Goal: Task Accomplishment & Management: Manage account settings

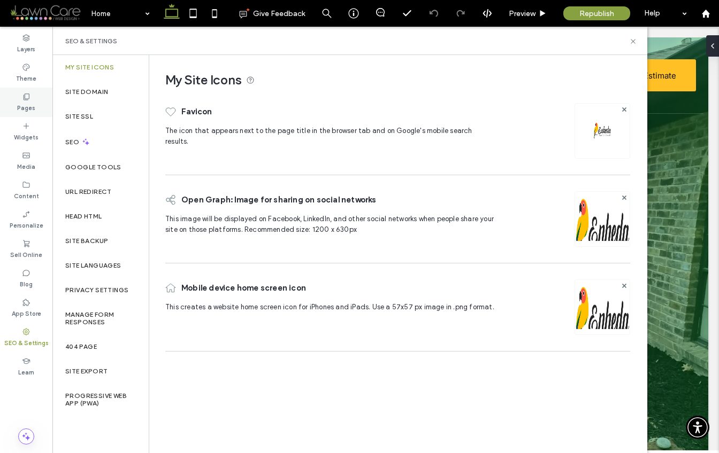
click at [26, 90] on div "Pages" at bounding box center [26, 102] width 52 height 29
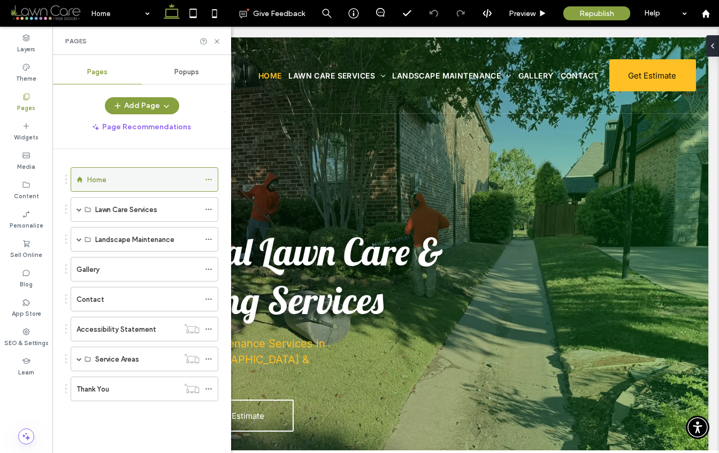
click at [210, 180] on icon at bounding box center [208, 179] width 7 height 7
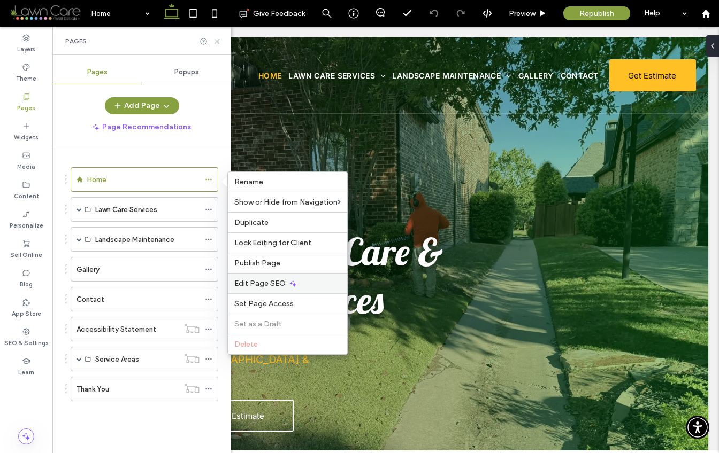
click at [281, 281] on span "Edit Page SEO" at bounding box center [259, 283] width 51 height 9
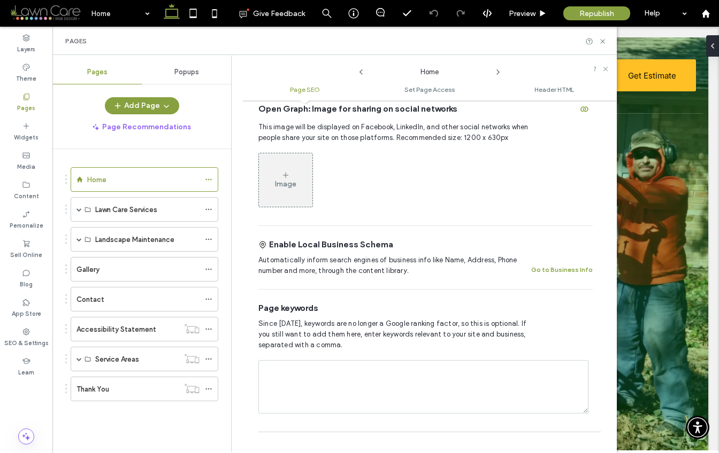
scroll to position [190, 0]
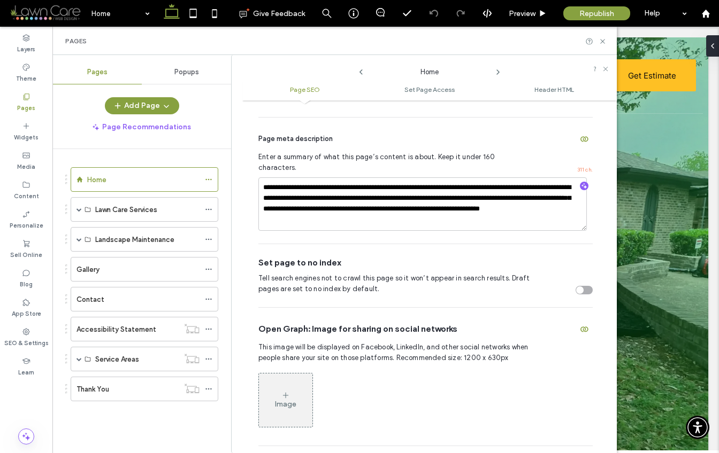
click at [499, 70] on icon at bounding box center [498, 72] width 9 height 9
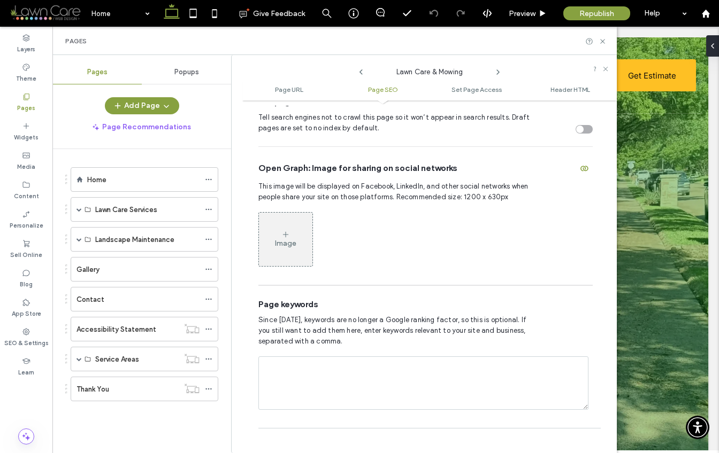
scroll to position [505, 0]
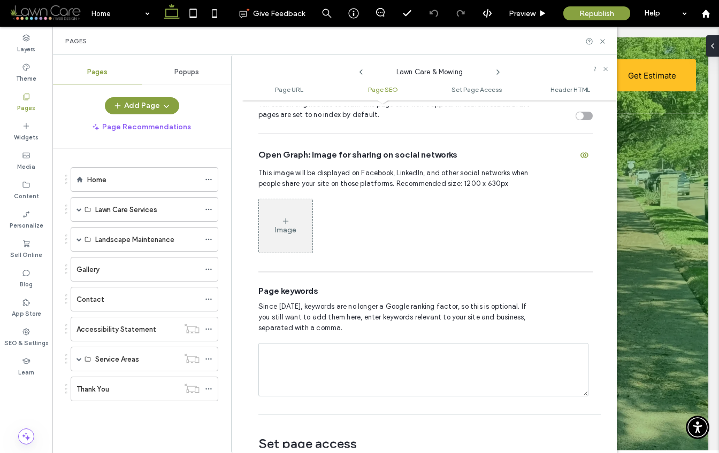
click at [28, 109] on label "Pages" at bounding box center [26, 107] width 18 height 12
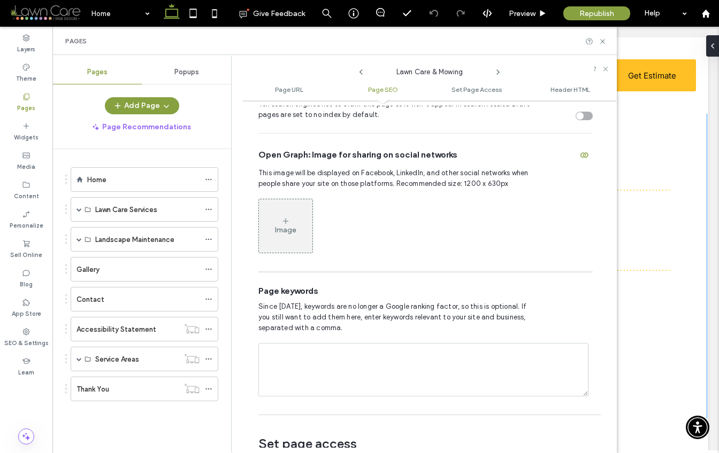
scroll to position [3765, 0]
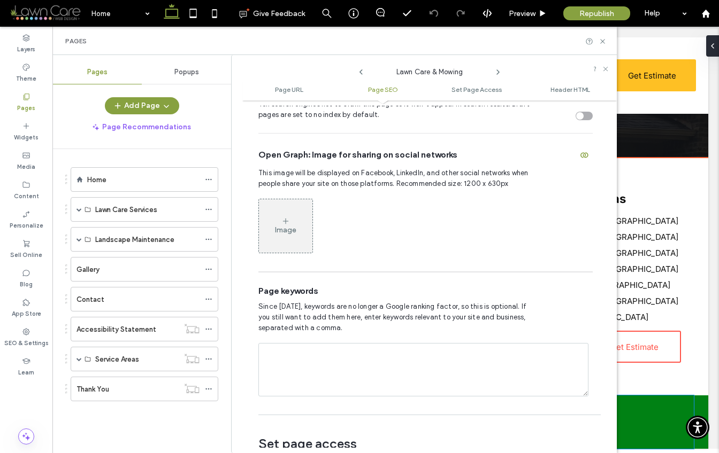
click at [665, 412] on div "Accessibility Statement | Privacy Policy © 2025 Enheda Lawn Care Services" at bounding box center [386, 422] width 616 height 53
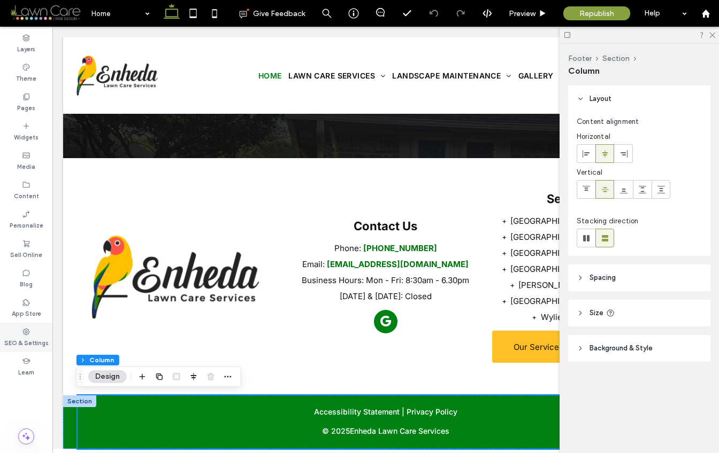
click at [23, 332] on use at bounding box center [26, 331] width 7 height 7
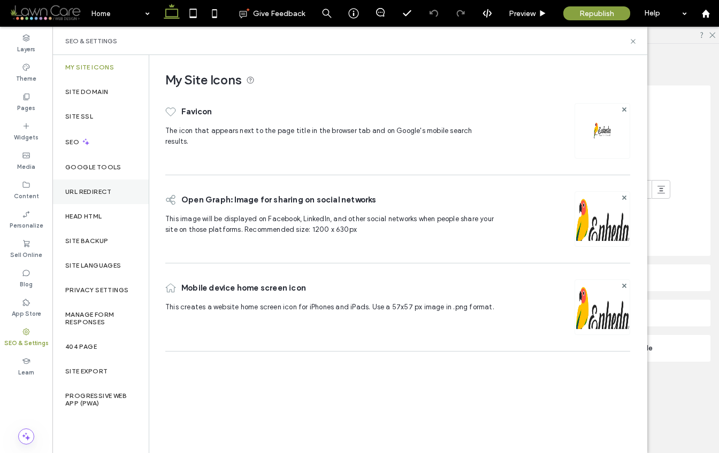
click at [106, 189] on label "URL Redirect" at bounding box center [88, 191] width 47 height 7
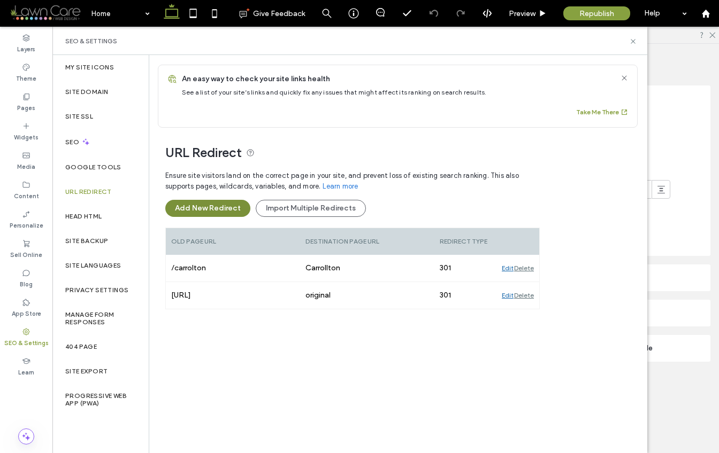
click at [224, 213] on button "Add New Redirect" at bounding box center [207, 208] width 85 height 17
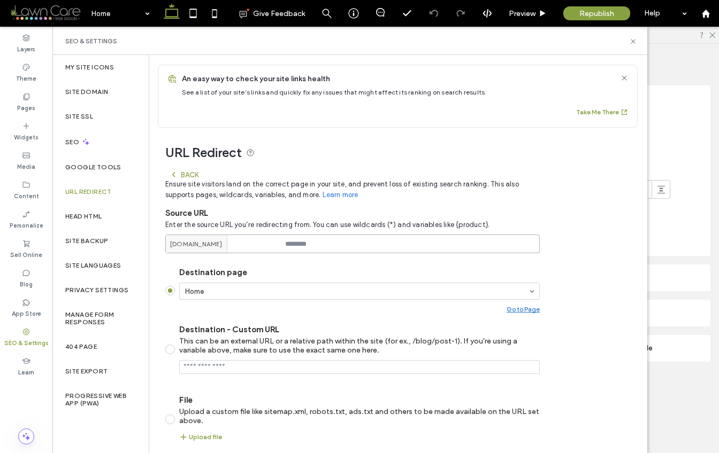
click at [304, 243] on input at bounding box center [352, 244] width 374 height 19
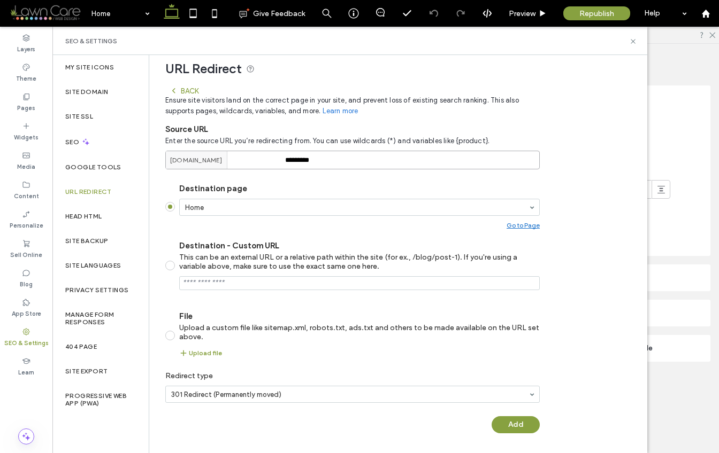
scroll to position [85, 0]
type input "*********"
click at [534, 429] on button "Add" at bounding box center [515, 424] width 48 height 17
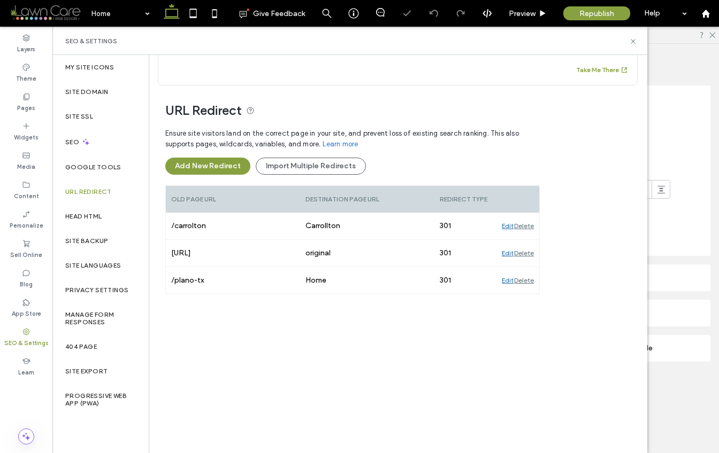
scroll to position [42, 0]
click at [220, 168] on button "Add New Redirect" at bounding box center [207, 166] width 85 height 17
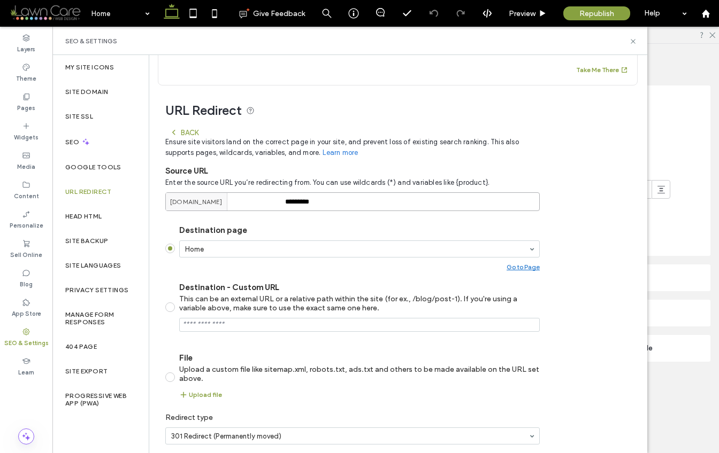
click at [328, 199] on input "*********" at bounding box center [352, 201] width 374 height 19
click at [328, 200] on input "*********" at bounding box center [352, 201] width 374 height 19
drag, startPoint x: 297, startPoint y: 199, endPoint x: 287, endPoint y: 199, distance: 10.2
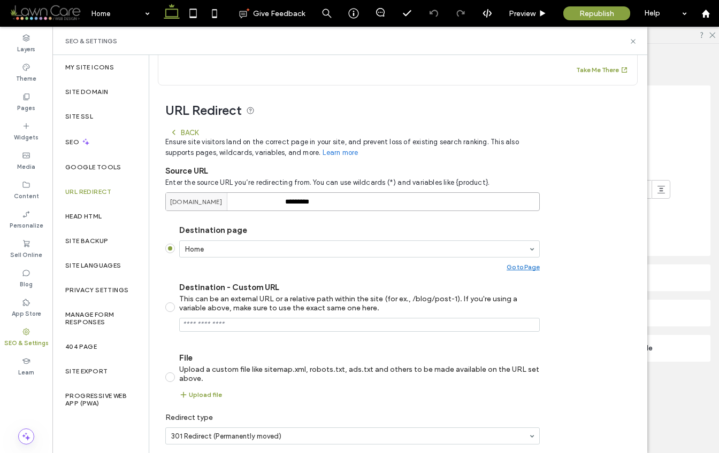
click at [287, 199] on input "*********" at bounding box center [352, 201] width 374 height 19
click at [306, 205] on input "*********" at bounding box center [352, 201] width 374 height 19
drag, startPoint x: 322, startPoint y: 204, endPoint x: 290, endPoint y: 202, distance: 32.7
click at [290, 202] on input "*********" at bounding box center [352, 201] width 374 height 19
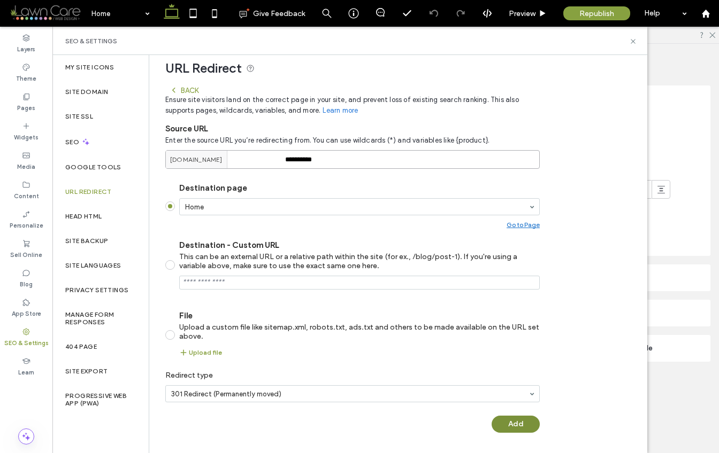
type input "**********"
click at [518, 422] on button "Add" at bounding box center [515, 424] width 48 height 17
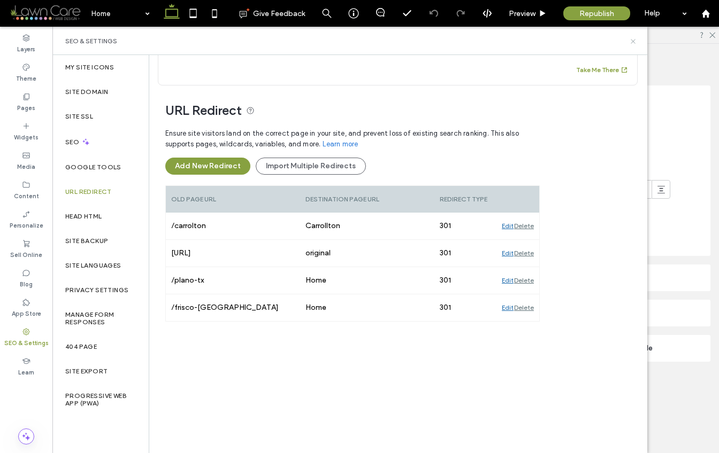
click at [631, 42] on use at bounding box center [632, 41] width 4 height 4
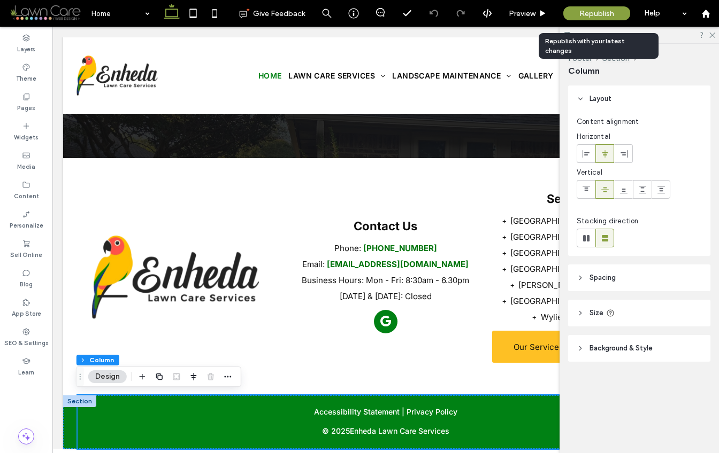
click at [597, 11] on span "Republish" at bounding box center [596, 13] width 35 height 9
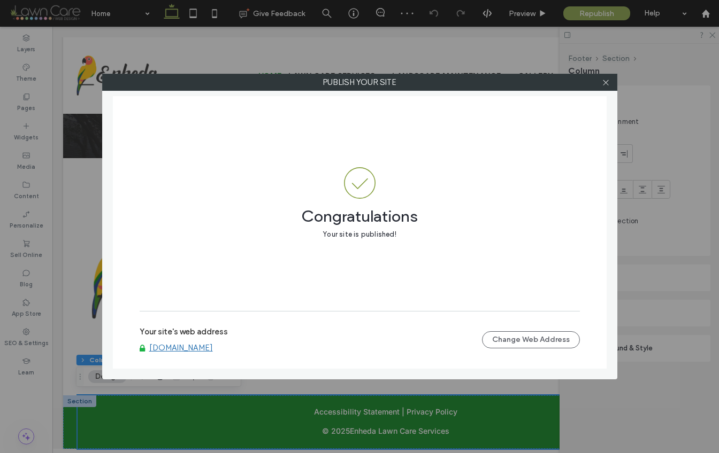
click at [202, 350] on link "www.enhedalawncareservices.com" at bounding box center [181, 348] width 64 height 10
click at [610, 84] on div at bounding box center [606, 82] width 16 height 16
click at [607, 84] on use at bounding box center [605, 82] width 5 height 5
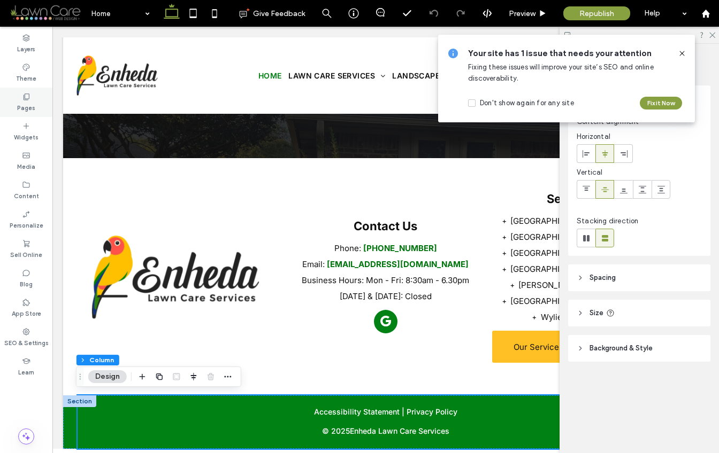
click at [33, 111] on label "Pages" at bounding box center [26, 107] width 18 height 12
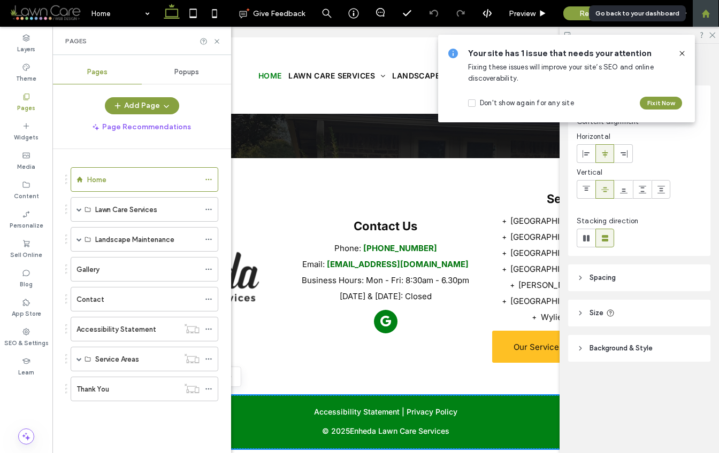
click at [706, 12] on use at bounding box center [705, 13] width 8 height 8
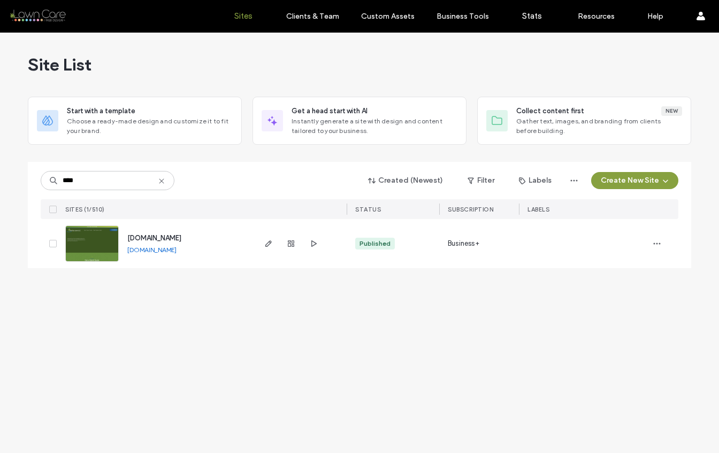
type input "****"
click at [180, 240] on span "www.attaboyoutdoor.com" at bounding box center [154, 238] width 54 height 8
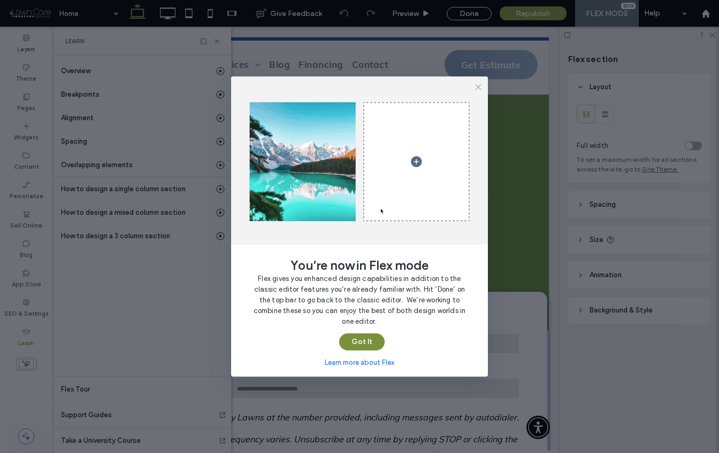
drag, startPoint x: 490, startPoint y: 312, endPoint x: 364, endPoint y: 340, distance: 129.2
click at [364, 340] on button "Got It" at bounding box center [361, 342] width 45 height 17
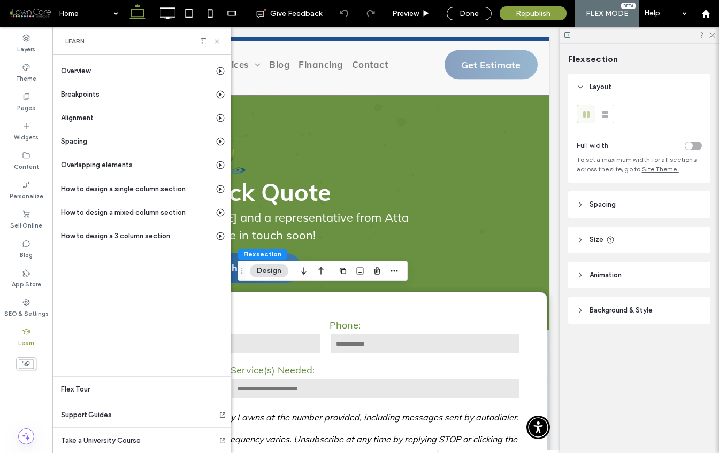
click at [507, 360] on div "Service(s) Needed:" at bounding box center [375, 382] width 298 height 45
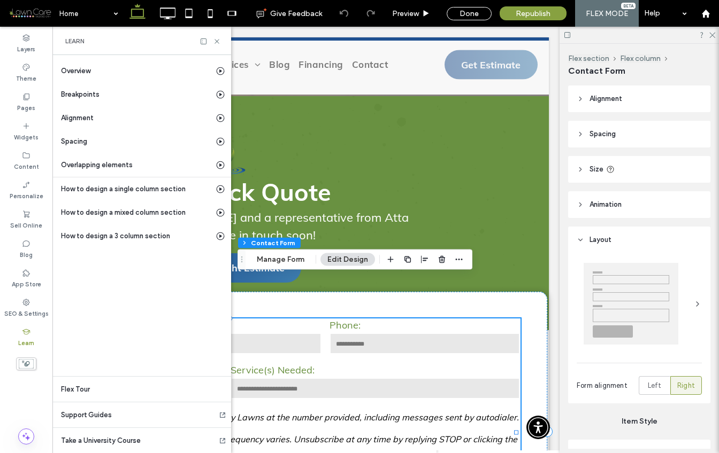
type input "*"
type input "***"
click at [28, 102] on label "Pages" at bounding box center [26, 107] width 18 height 12
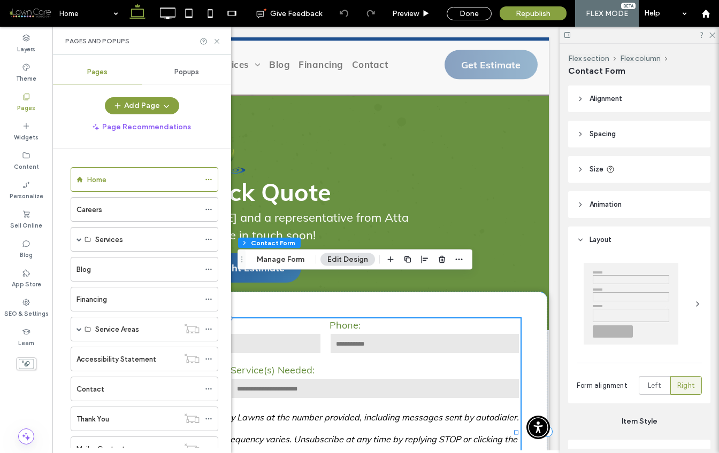
scroll to position [0, 159]
click at [78, 239] on span at bounding box center [78, 239] width 5 height 5
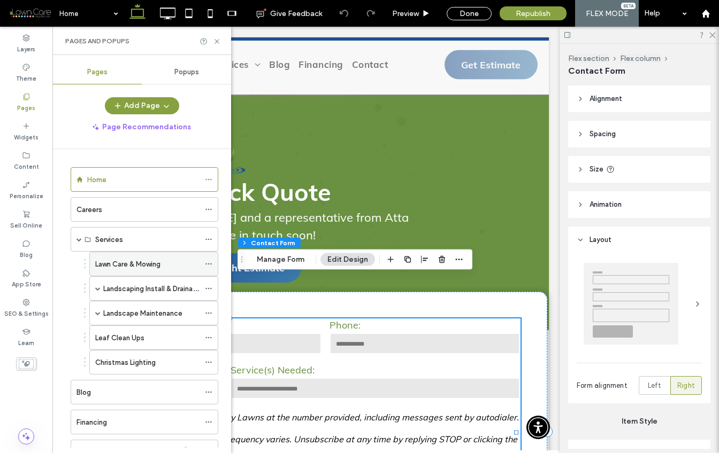
click at [138, 266] on label "Lawn Care & Mowing" at bounding box center [127, 264] width 65 height 19
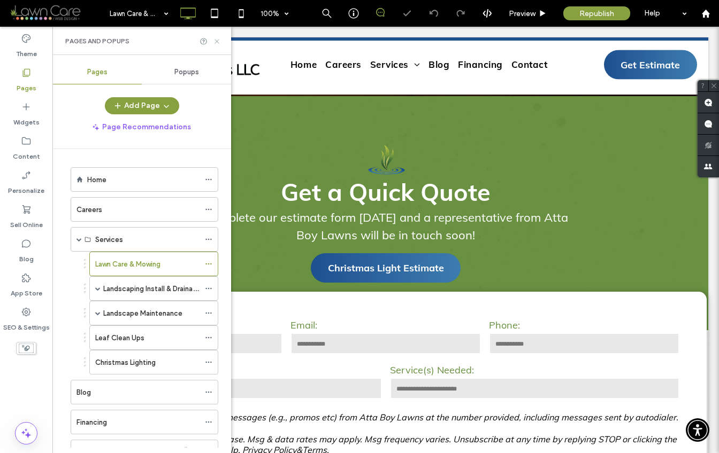
click at [218, 41] on icon at bounding box center [217, 41] width 8 height 8
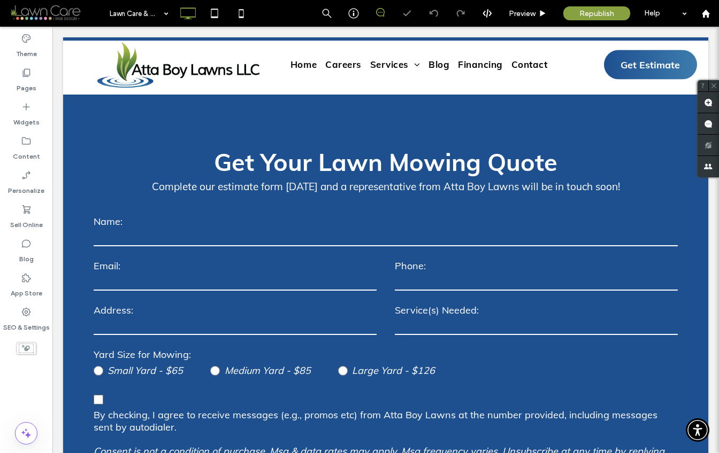
scroll to position [411, 0]
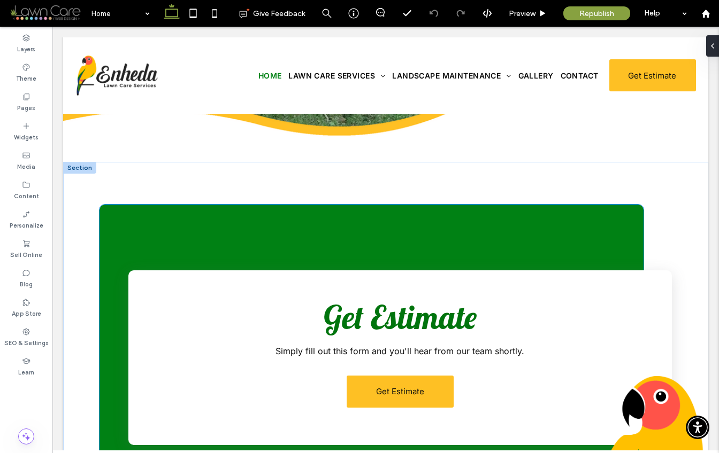
scroll to position [465, 0]
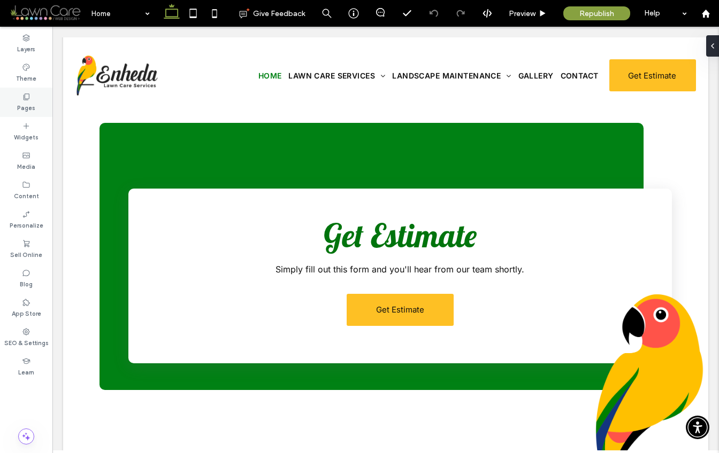
click at [11, 101] on div "Pages" at bounding box center [26, 102] width 52 height 29
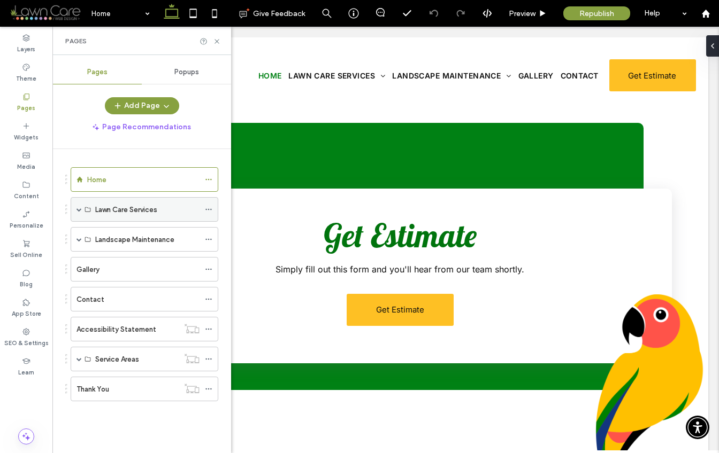
click at [80, 210] on span at bounding box center [78, 209] width 5 height 5
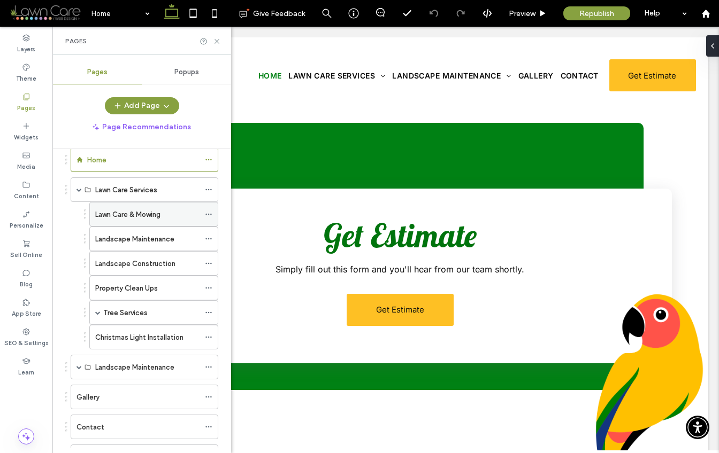
scroll to position [20, 0]
click at [97, 311] on span at bounding box center [97, 312] width 5 height 5
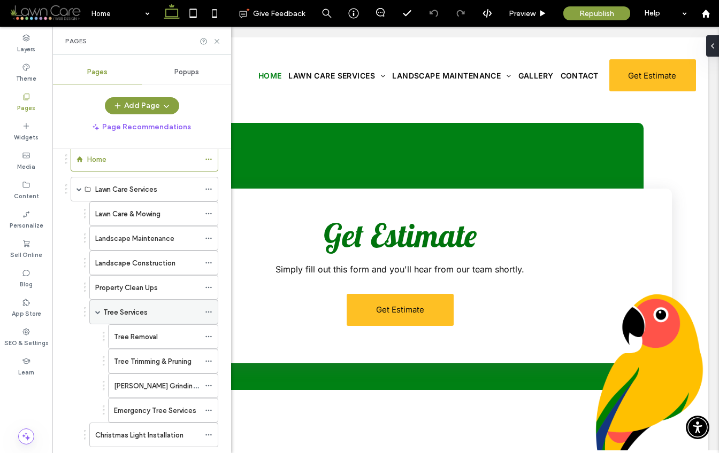
click at [208, 311] on icon at bounding box center [208, 312] width 7 height 7
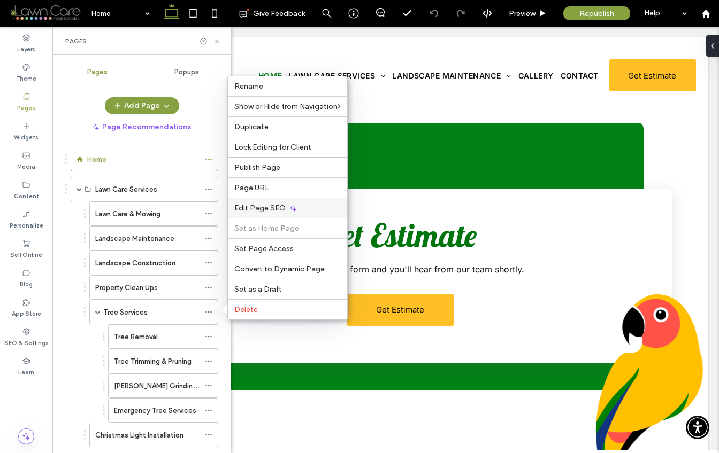
click at [293, 211] on icon at bounding box center [293, 208] width 9 height 9
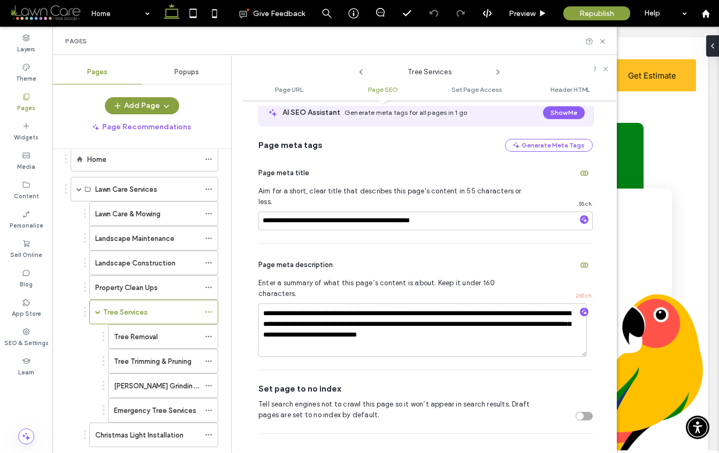
scroll to position [361, 0]
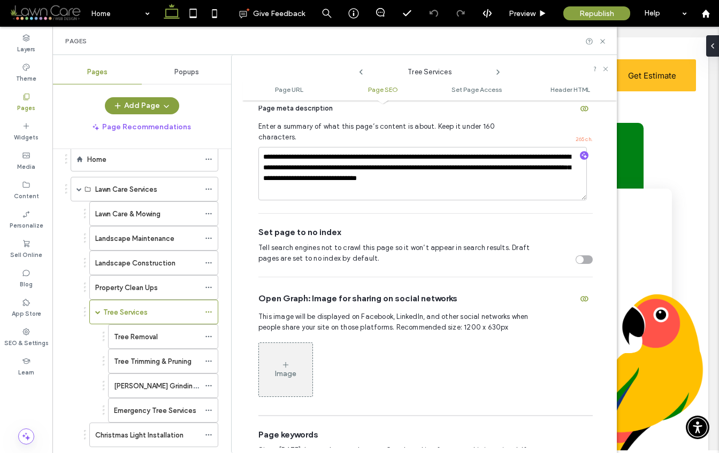
click at [497, 72] on icon at bounding box center [498, 72] width 9 height 9
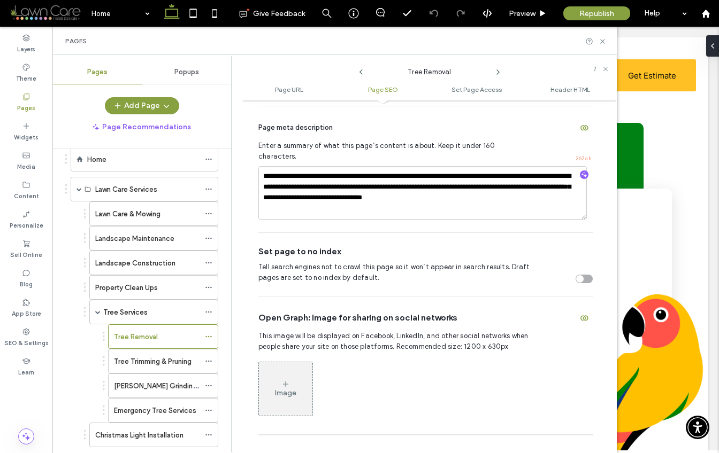
scroll to position [389, 0]
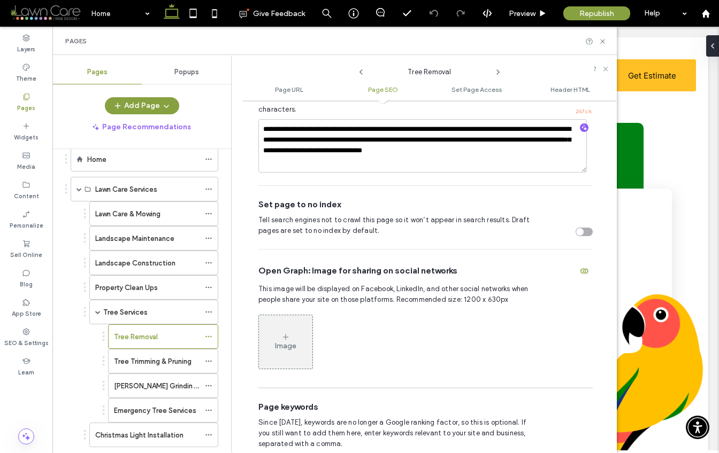
click at [497, 72] on icon at bounding box center [498, 72] width 9 height 9
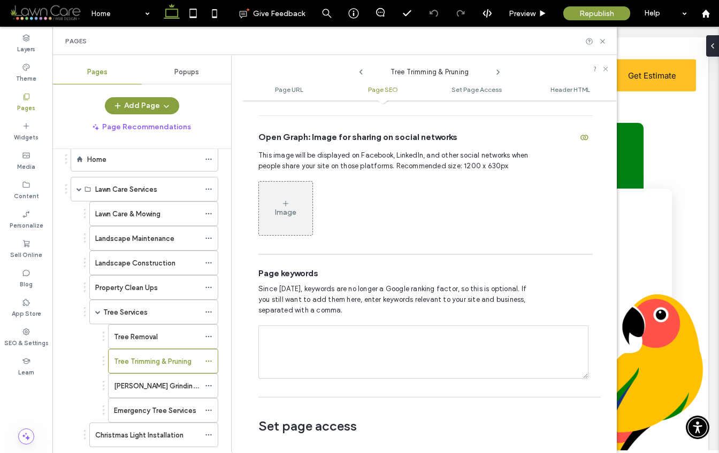
scroll to position [523, 0]
click at [496, 74] on icon at bounding box center [498, 72] width 9 height 9
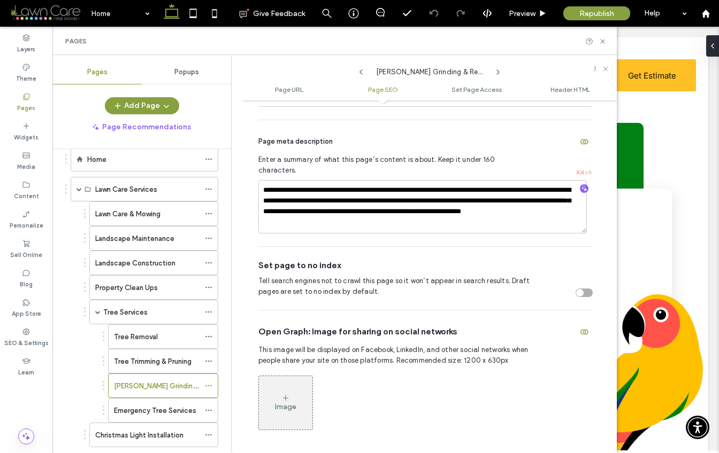
scroll to position [471, 0]
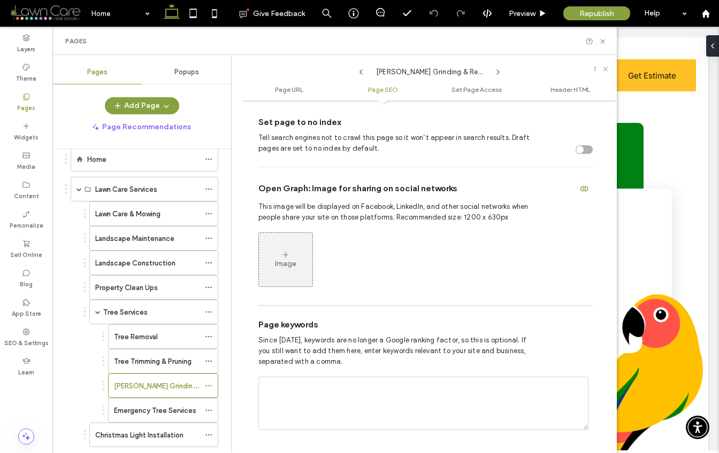
click at [496, 72] on icon at bounding box center [498, 72] width 9 height 9
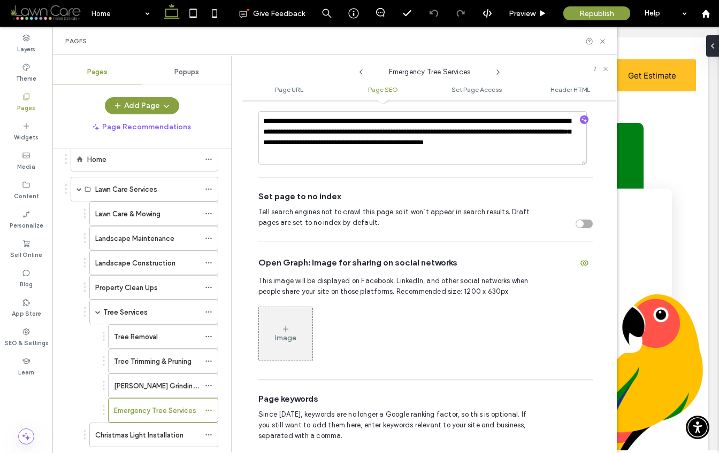
scroll to position [440, 0]
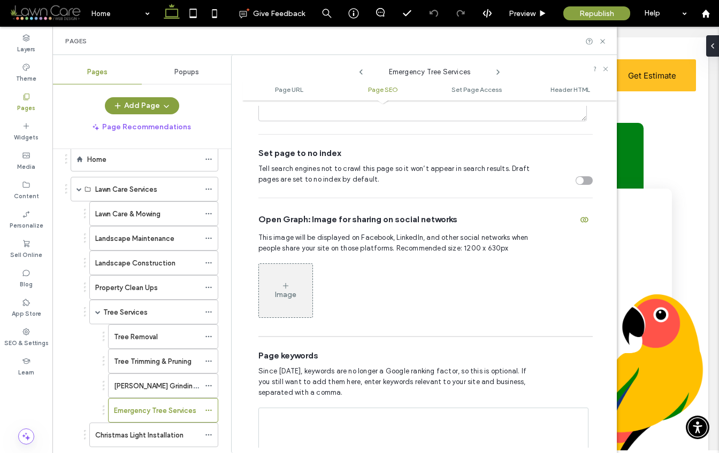
click at [498, 72] on use at bounding box center [498, 72] width 2 height 4
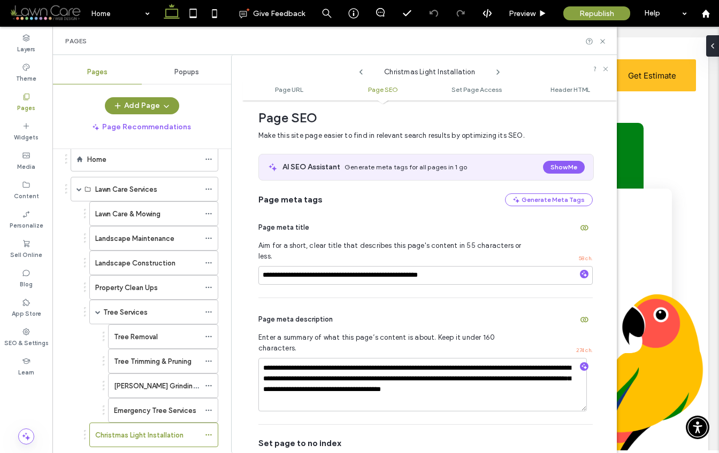
scroll to position [147, 0]
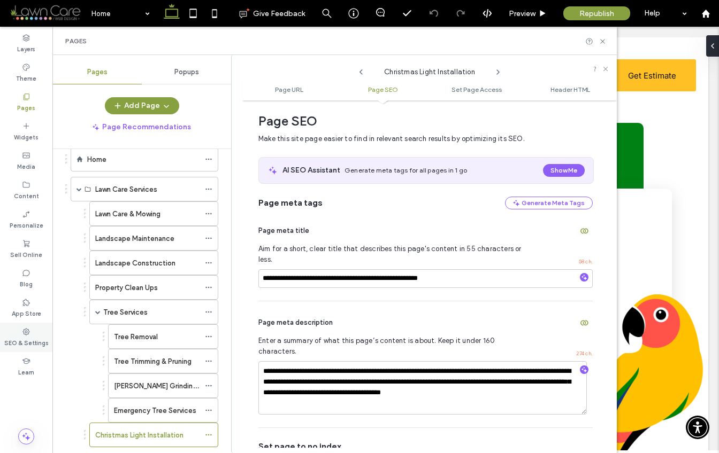
click at [28, 337] on label "SEO & Settings" at bounding box center [26, 342] width 44 height 12
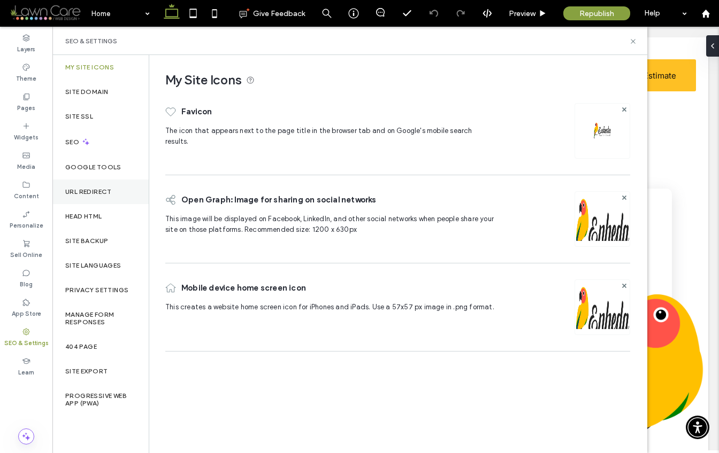
click at [101, 194] on label "URL Redirect" at bounding box center [88, 191] width 47 height 7
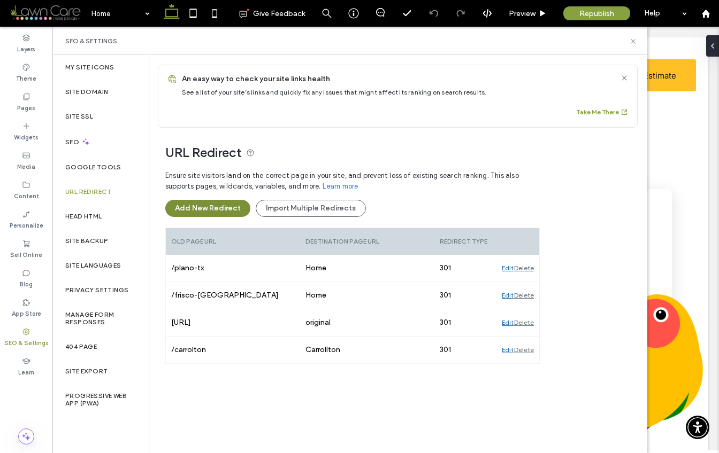
click at [200, 204] on button "Add New Redirect" at bounding box center [207, 208] width 85 height 17
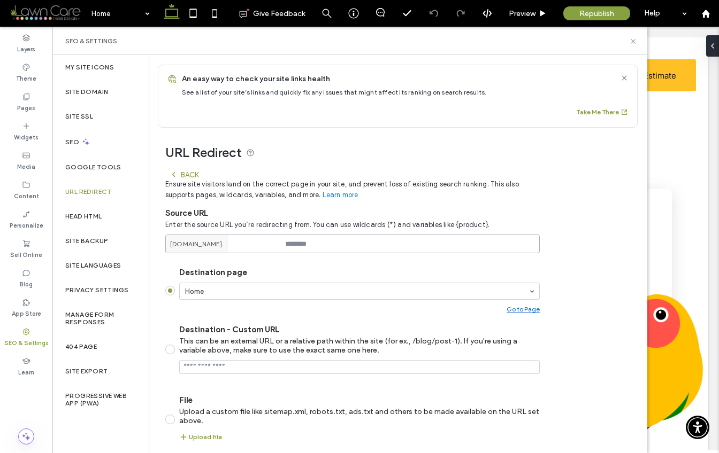
click at [324, 242] on input at bounding box center [352, 244] width 374 height 19
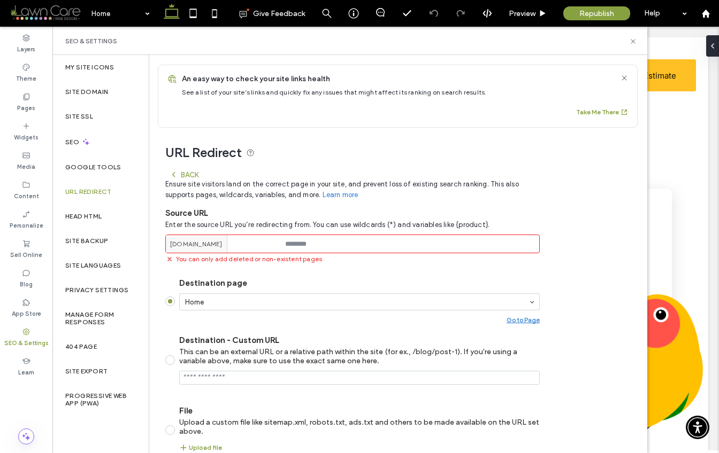
paste input "**********"
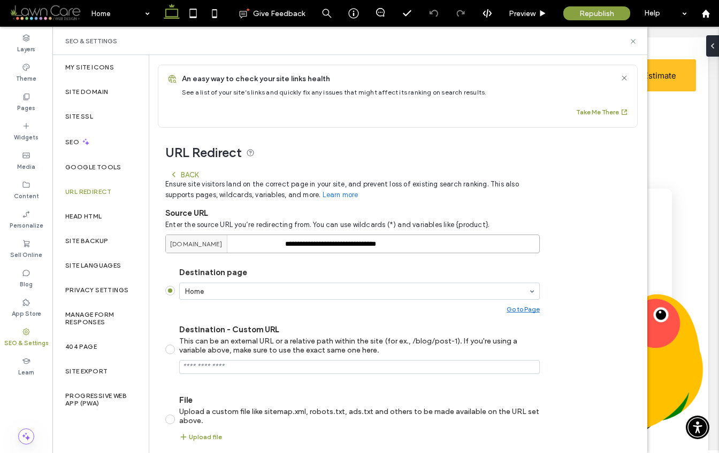
type input "**********"
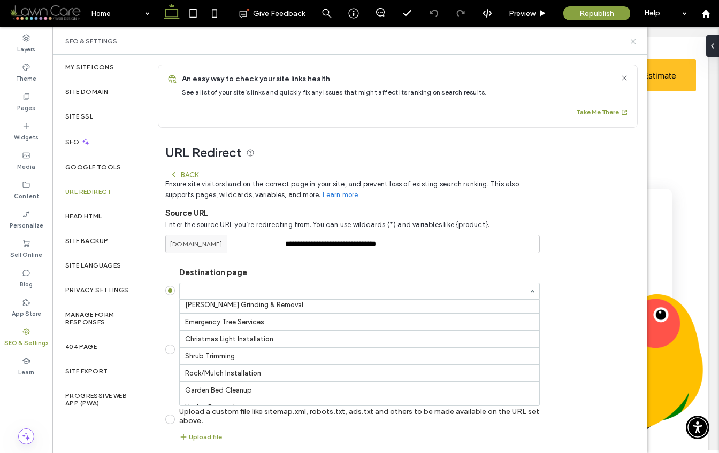
scroll to position [356, 0]
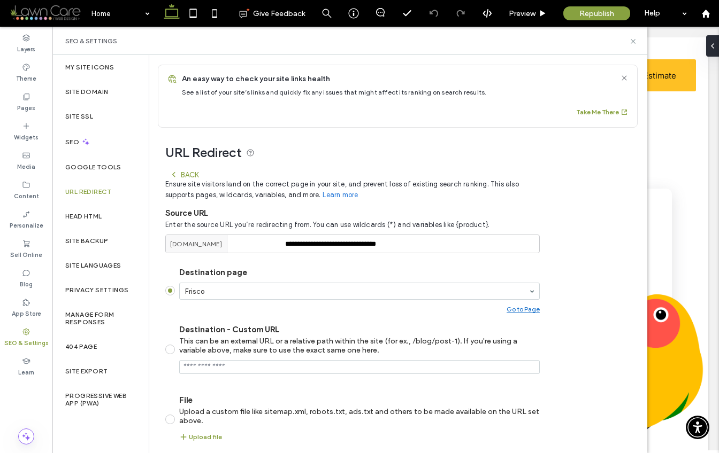
click at [567, 364] on div "**********" at bounding box center [393, 328] width 489 height 400
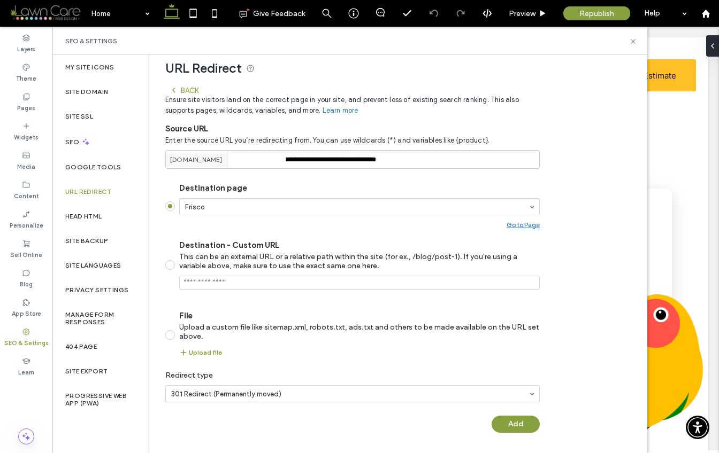
click at [515, 422] on button "Add" at bounding box center [515, 424] width 48 height 17
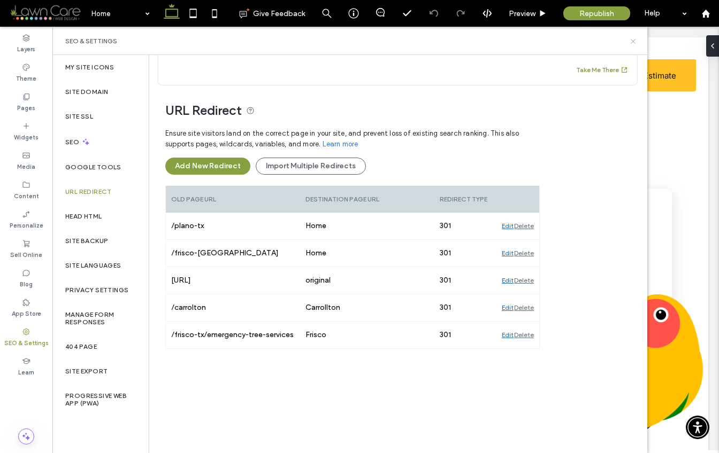
click at [633, 42] on icon at bounding box center [633, 41] width 8 height 8
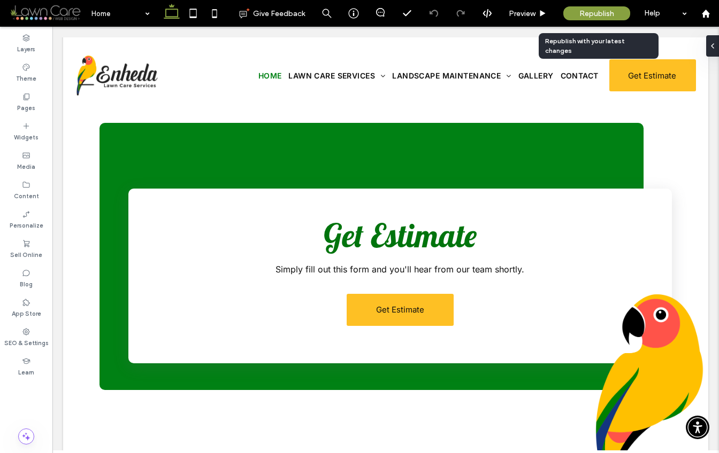
click at [601, 12] on span "Republish" at bounding box center [596, 13] width 35 height 9
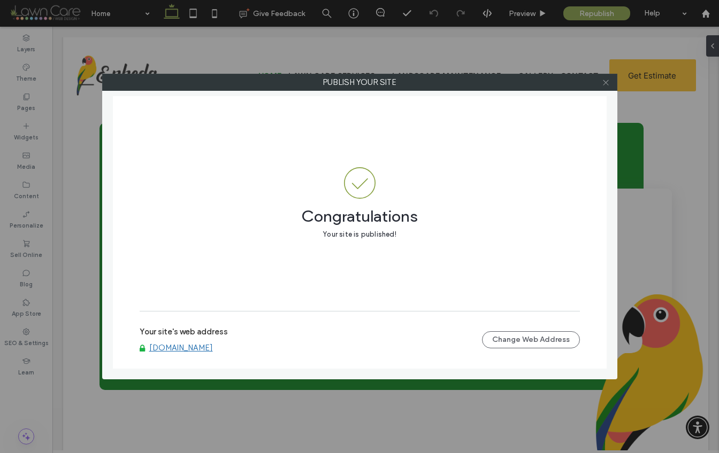
click at [608, 81] on icon at bounding box center [606, 83] width 8 height 8
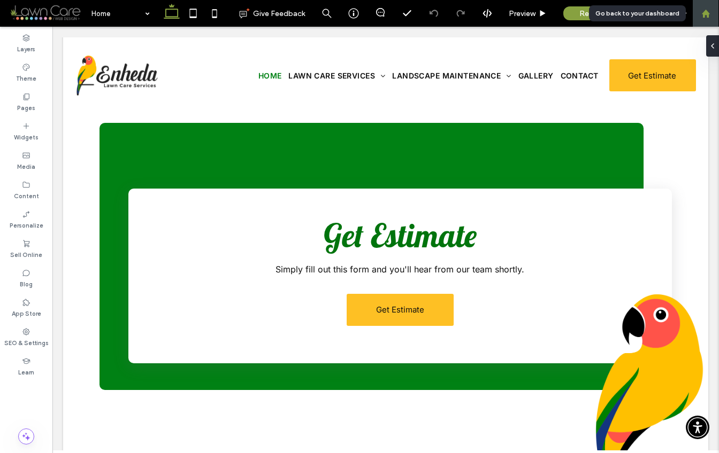
click at [707, 18] on div at bounding box center [705, 13] width 27 height 27
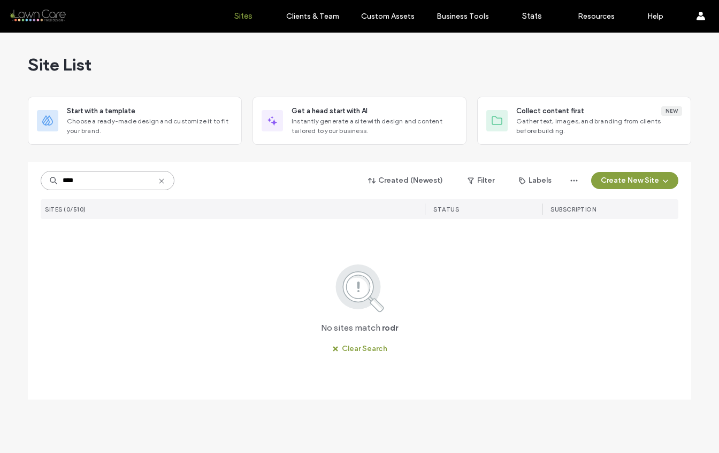
drag, startPoint x: 79, startPoint y: 188, endPoint x: 65, endPoint y: 183, distance: 14.2
click at [65, 183] on input "****" at bounding box center [108, 180] width 134 height 19
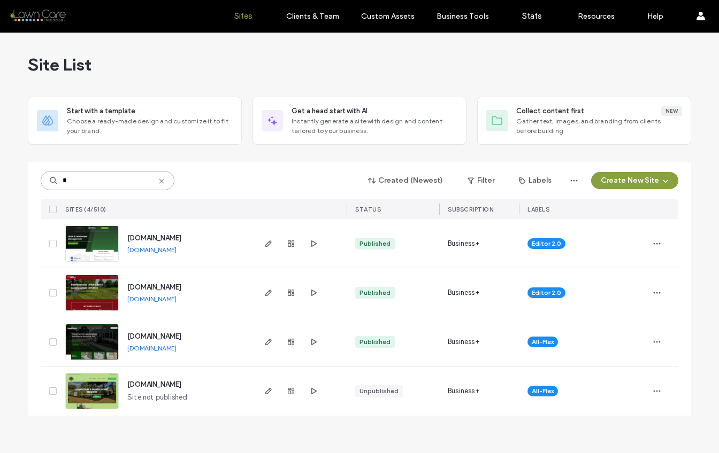
type input "*"
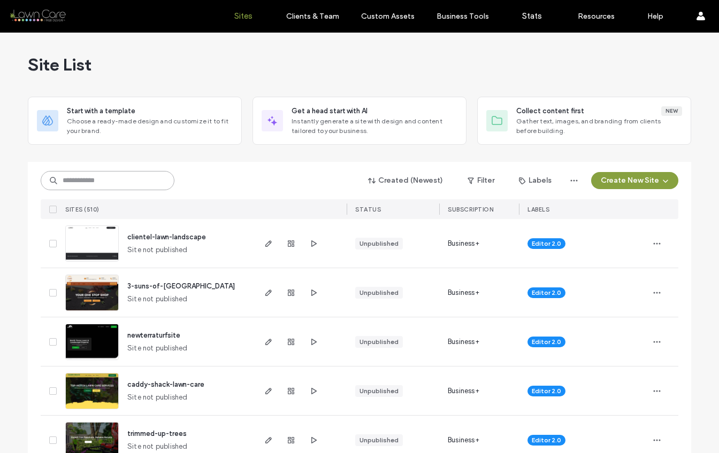
click at [130, 181] on input at bounding box center [108, 180] width 134 height 19
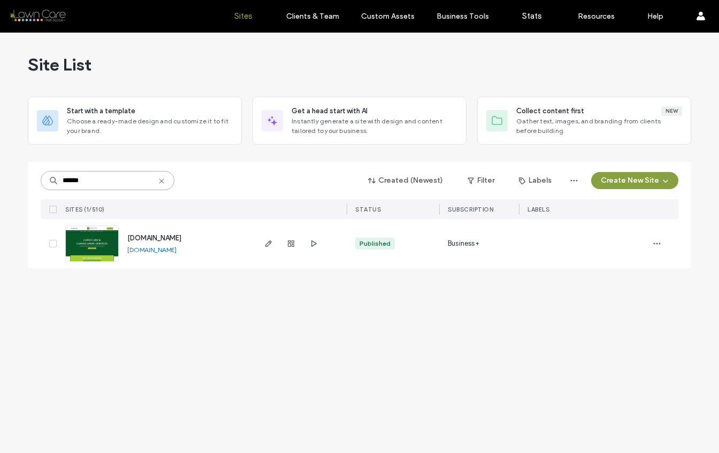
type input "******"
click at [181, 241] on span "[DOMAIN_NAME]" at bounding box center [154, 238] width 54 height 8
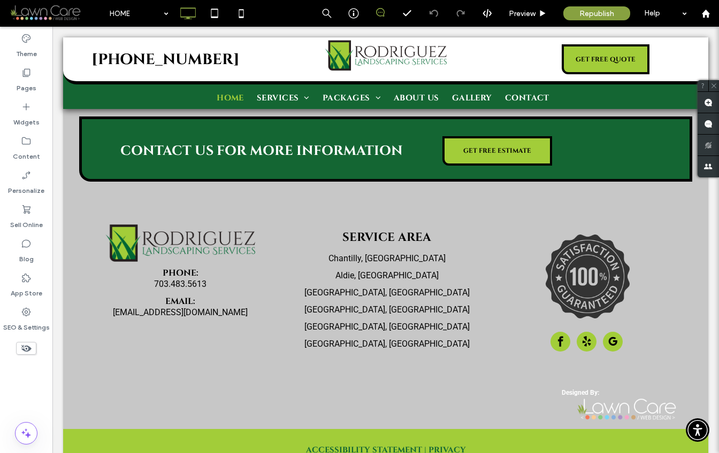
scroll to position [2983, 0]
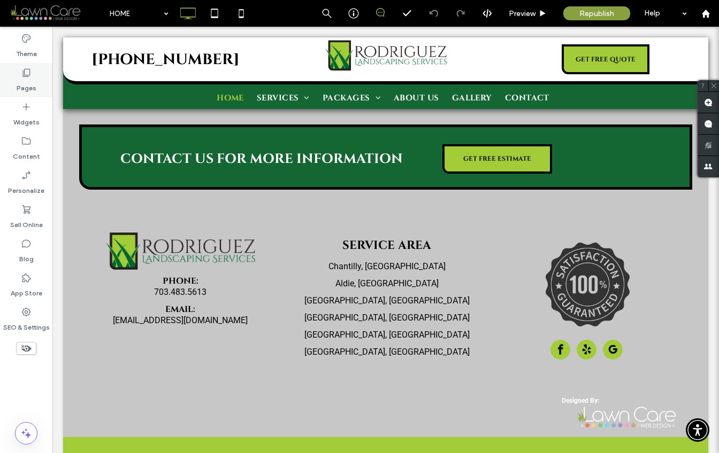
click at [29, 77] on icon at bounding box center [26, 72] width 11 height 11
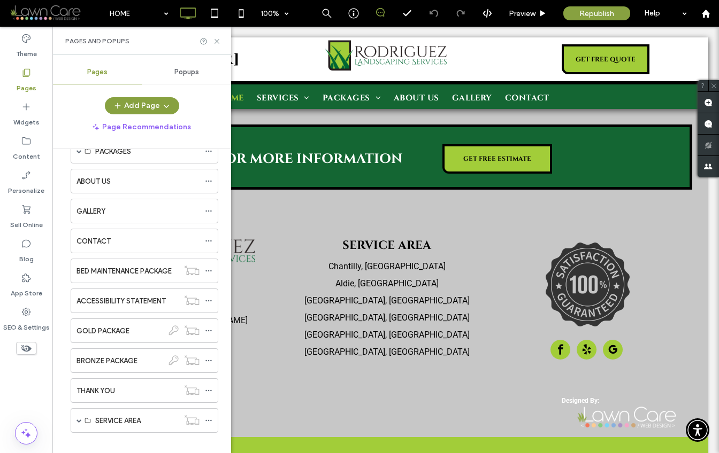
scroll to position [100, 0]
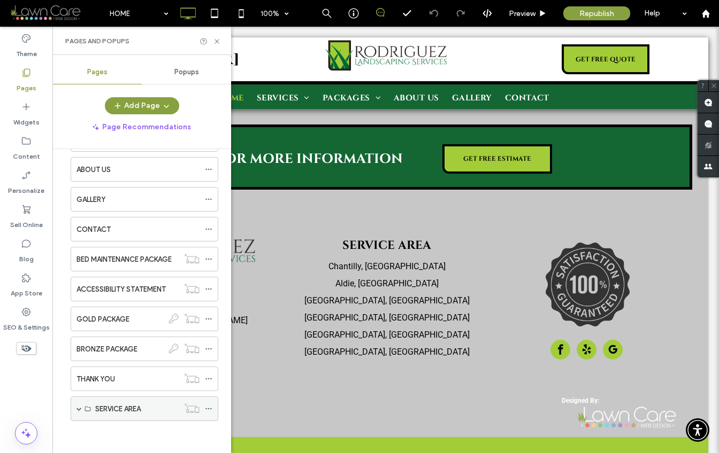
click at [79, 410] on span at bounding box center [78, 408] width 5 height 5
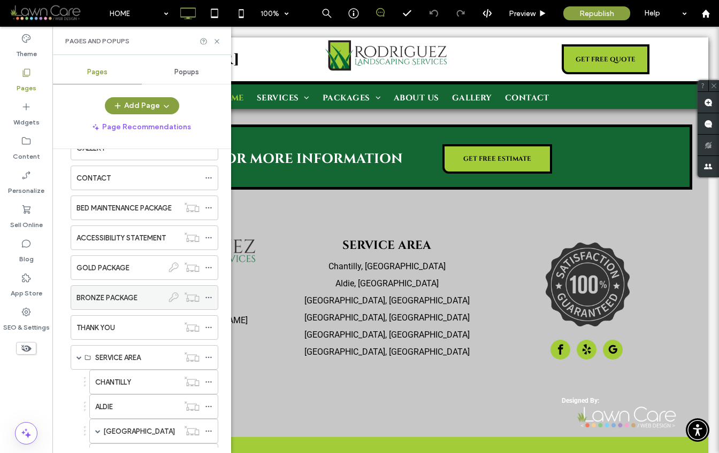
scroll to position [248, 0]
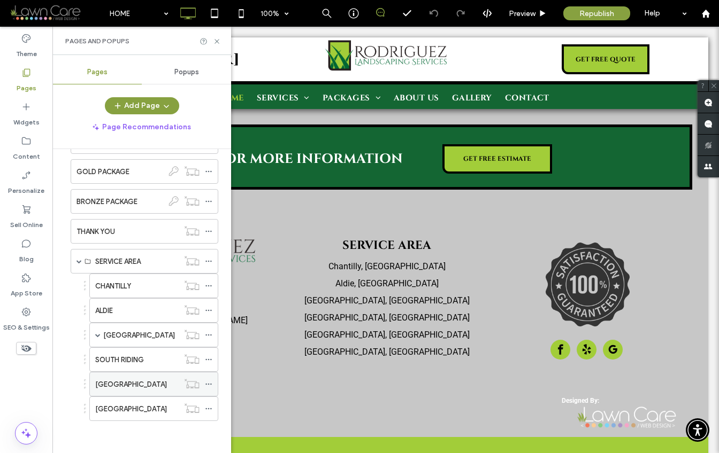
click at [113, 383] on label "[GEOGRAPHIC_DATA]" at bounding box center [131, 384] width 72 height 19
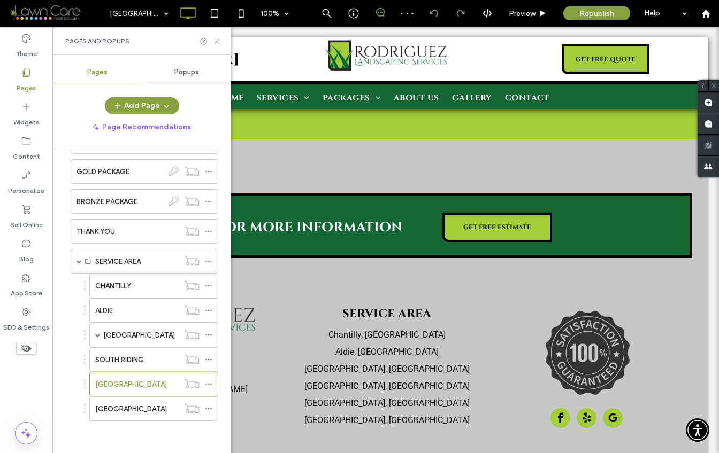
scroll to position [2369, 0]
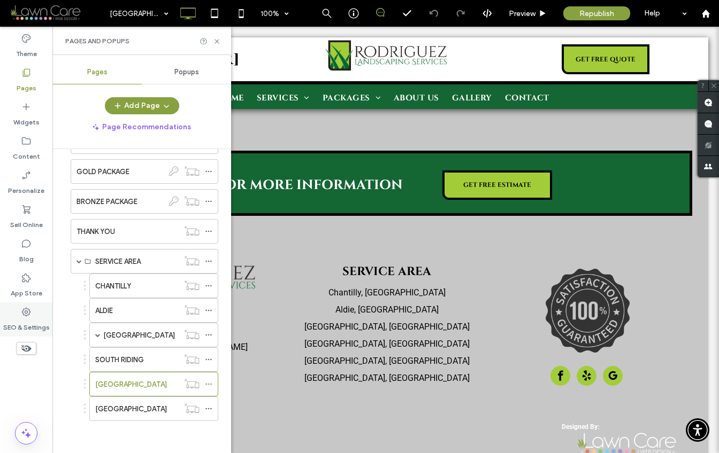
click at [21, 319] on label "SEO & Settings" at bounding box center [26, 325] width 47 height 15
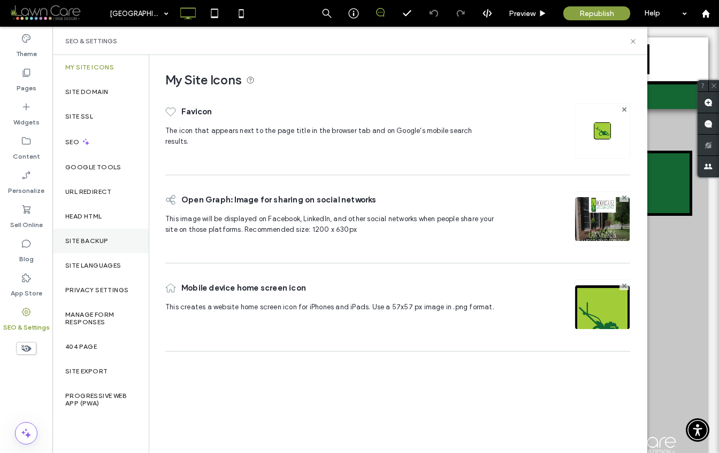
click at [109, 247] on div "Site Backup" at bounding box center [100, 241] width 96 height 25
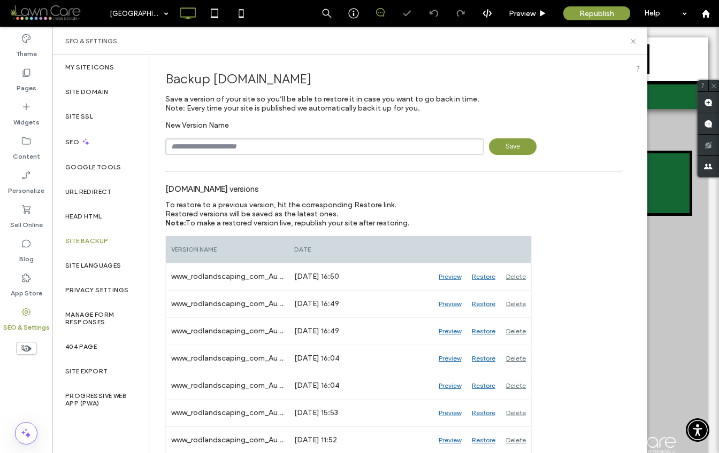
click at [225, 153] on input "text" at bounding box center [324, 146] width 318 height 17
click at [266, 148] on input "**********" at bounding box center [324, 146] width 318 height 17
type input "**********"
click at [502, 147] on span "Save" at bounding box center [513, 146] width 48 height 17
click at [633, 42] on use at bounding box center [632, 41] width 4 height 4
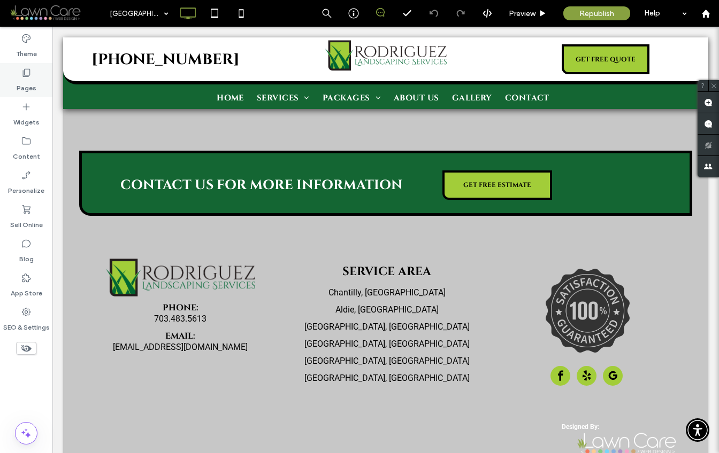
click at [35, 86] on label "Pages" at bounding box center [27, 85] width 20 height 15
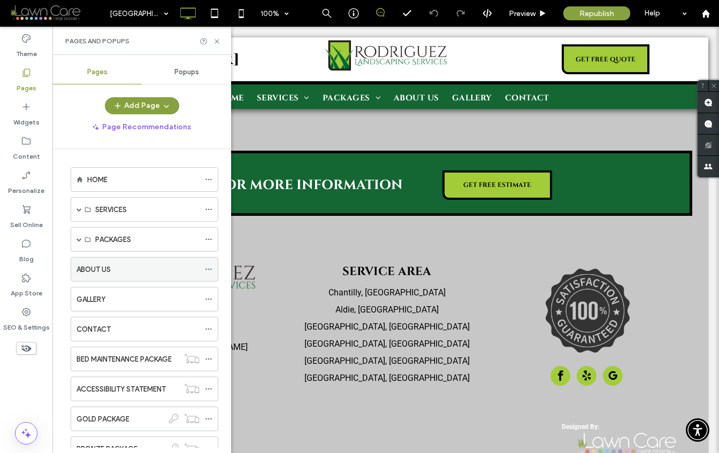
scroll to position [248, 0]
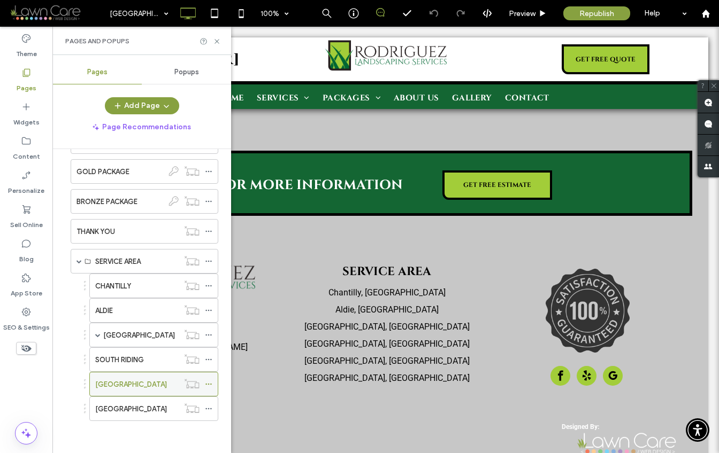
click at [114, 387] on label "FAIRFAX COUNTY" at bounding box center [131, 384] width 72 height 19
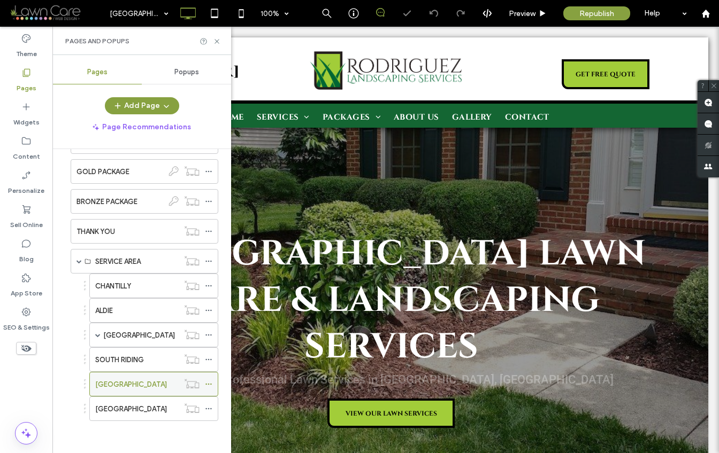
scroll to position [0, 0]
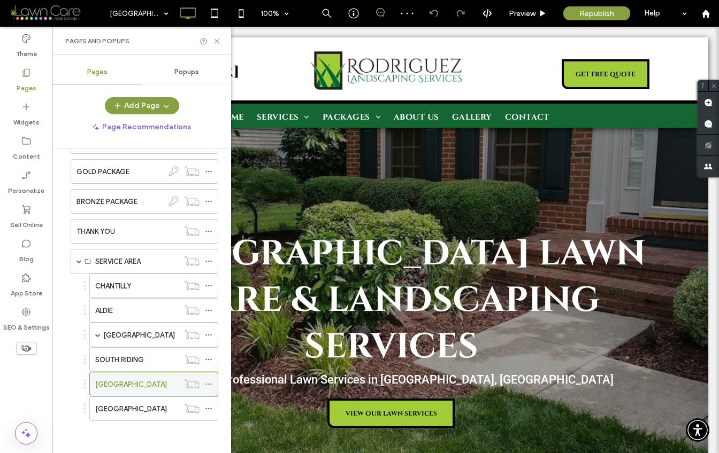
click at [209, 386] on icon at bounding box center [208, 384] width 7 height 7
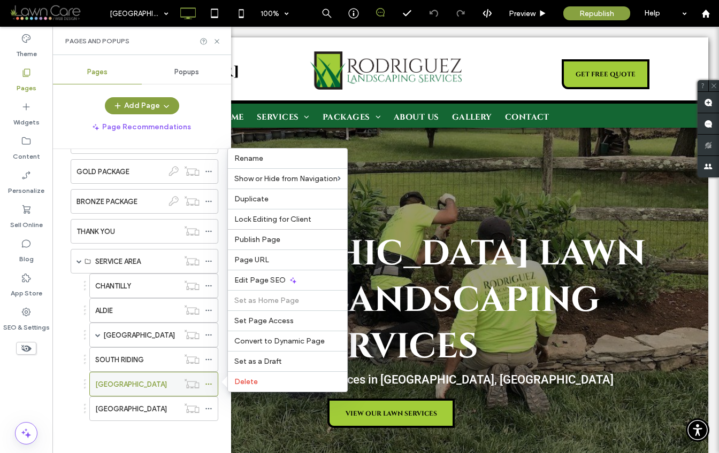
click at [210, 382] on icon at bounding box center [208, 384] width 7 height 7
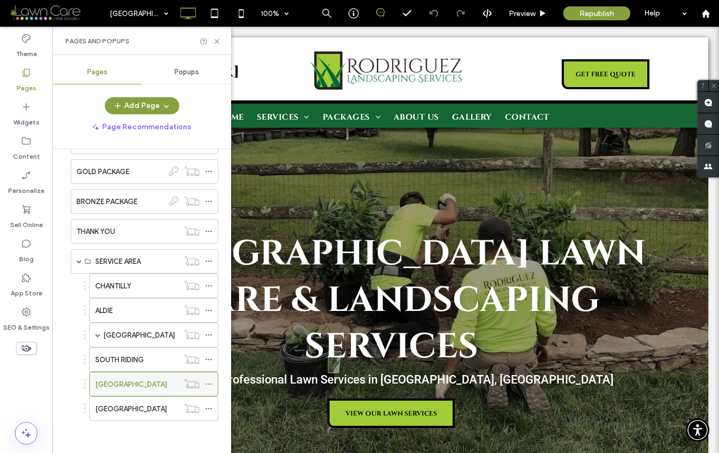
click at [209, 384] on use at bounding box center [208, 385] width 6 height 2
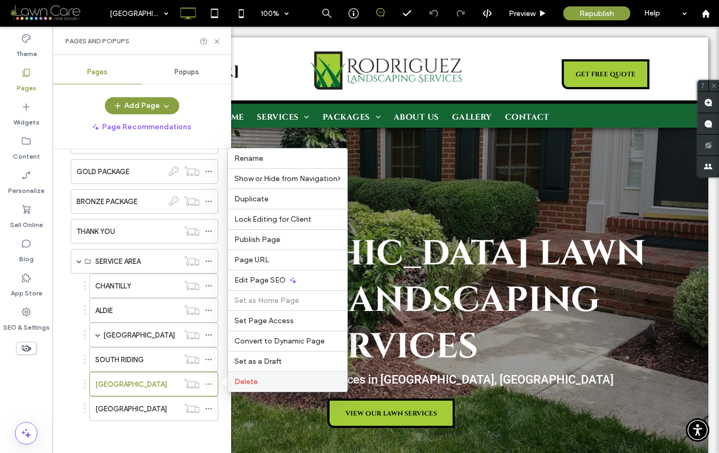
click at [256, 380] on span "Delete" at bounding box center [246, 382] width 24 height 9
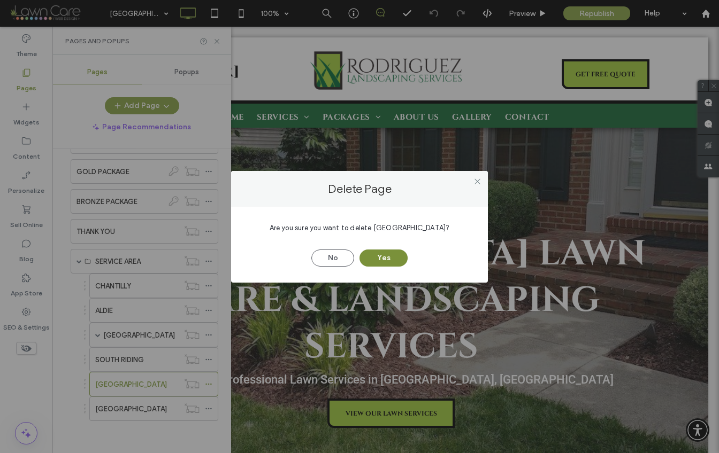
click at [380, 256] on button "Yes" at bounding box center [383, 258] width 48 height 17
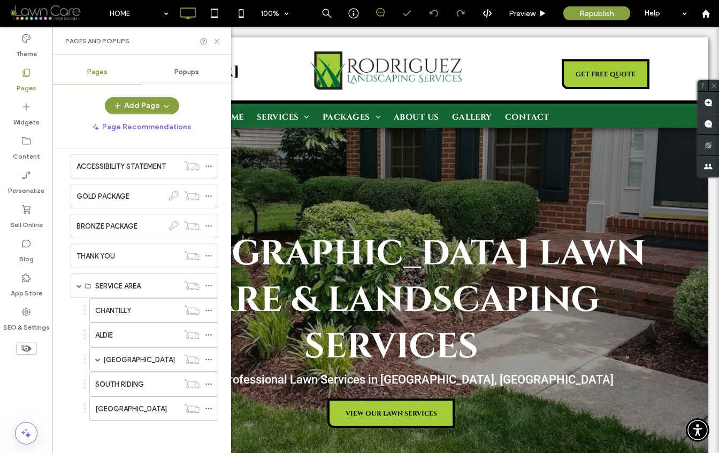
scroll to position [223, 0]
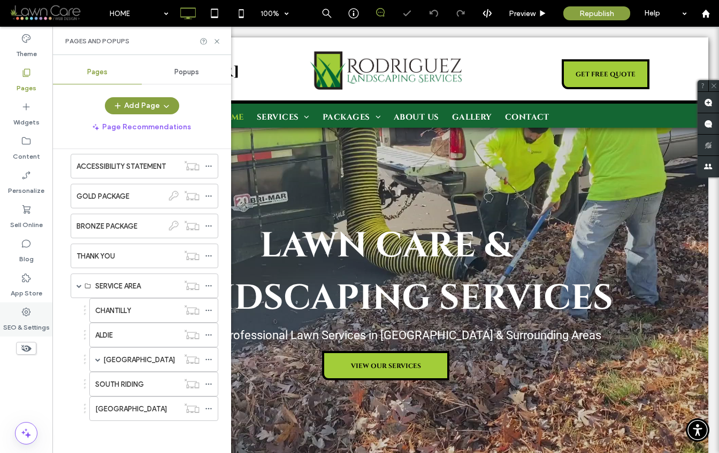
click at [30, 316] on icon at bounding box center [26, 312] width 11 height 11
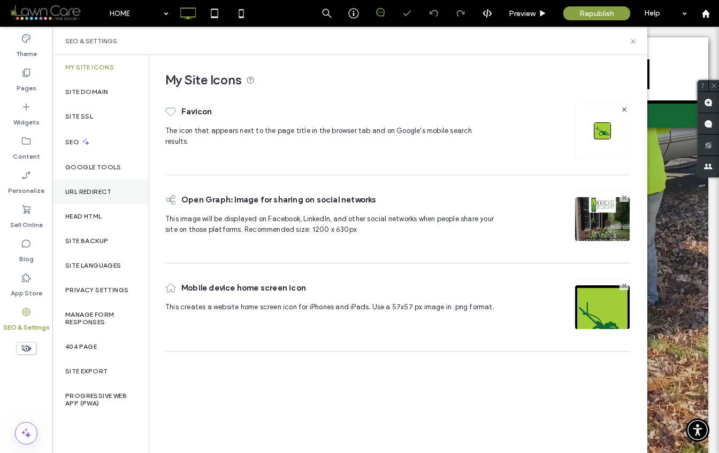
click at [119, 194] on div "URL Redirect" at bounding box center [100, 192] width 96 height 25
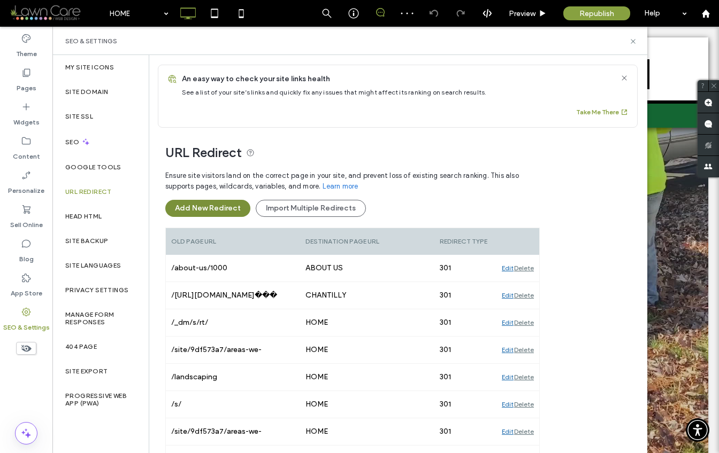
click at [225, 205] on button "Add New Redirect" at bounding box center [207, 208] width 85 height 17
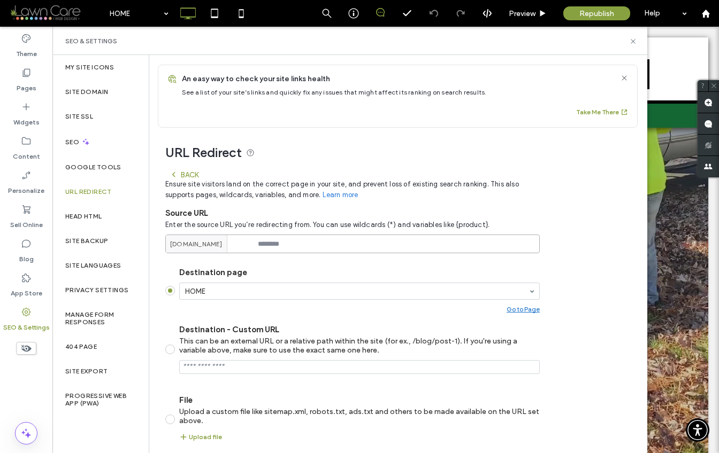
paste input "**********"
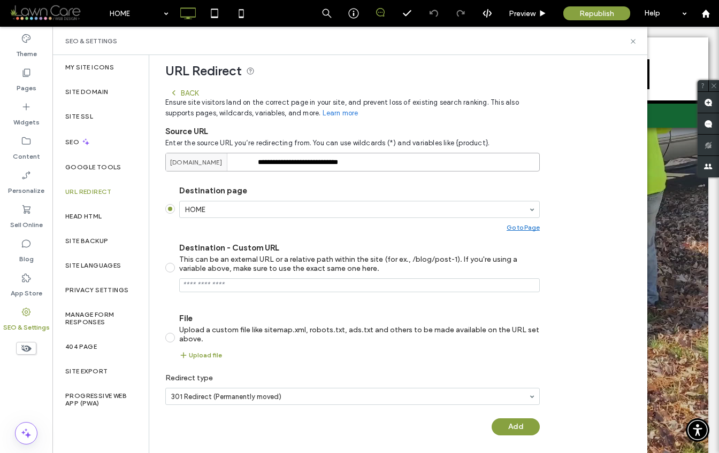
scroll to position [85, 0]
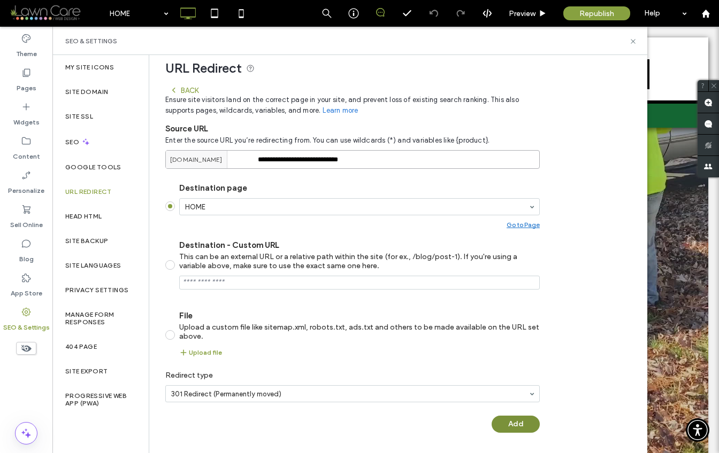
type input "**********"
click at [508, 421] on button "Add" at bounding box center [515, 424] width 48 height 17
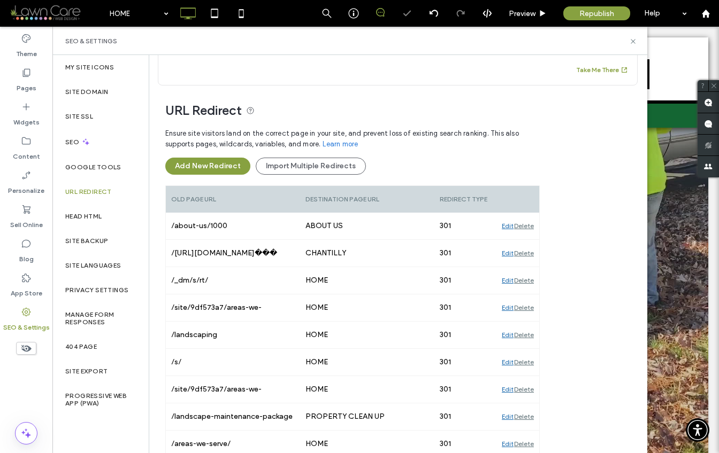
scroll to position [84, 0]
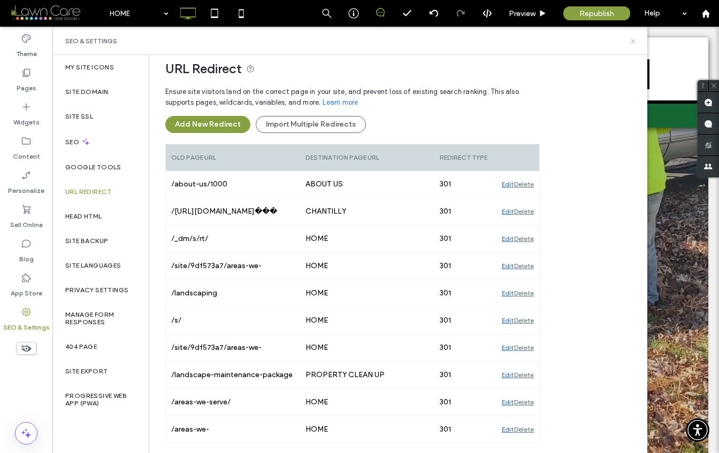
drag, startPoint x: 634, startPoint y: 42, endPoint x: 568, endPoint y: 24, distance: 68.4
click at [634, 42] on use at bounding box center [632, 41] width 4 height 4
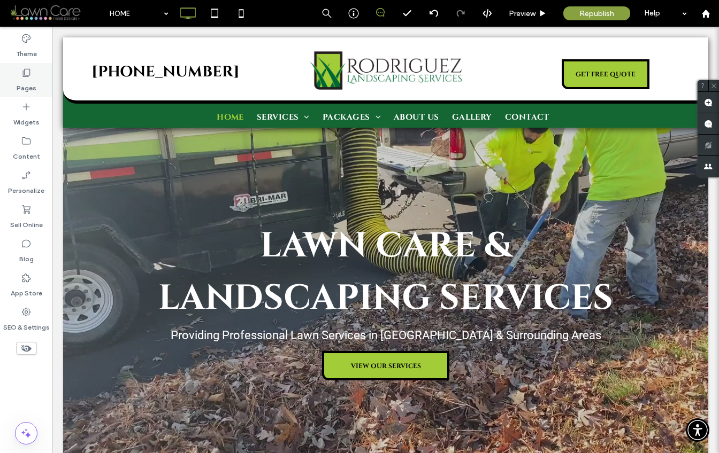
click at [34, 93] on label "Pages" at bounding box center [27, 85] width 20 height 15
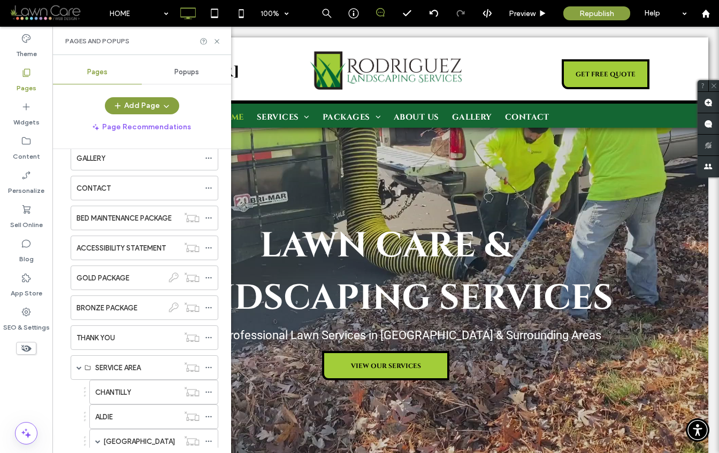
scroll to position [223, 0]
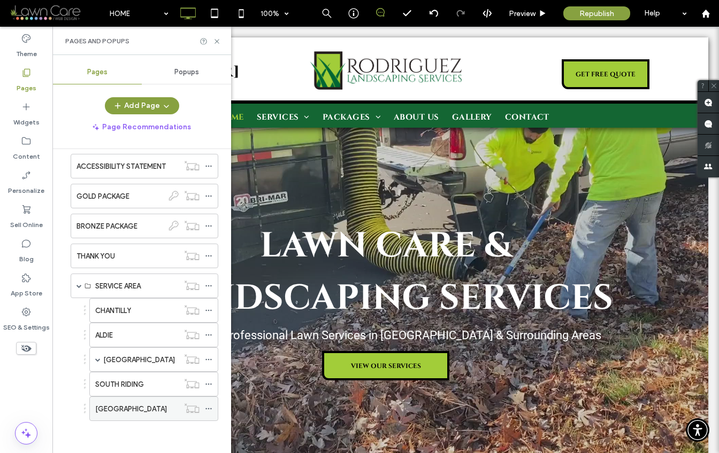
click at [208, 409] on use at bounding box center [208, 410] width 6 height 2
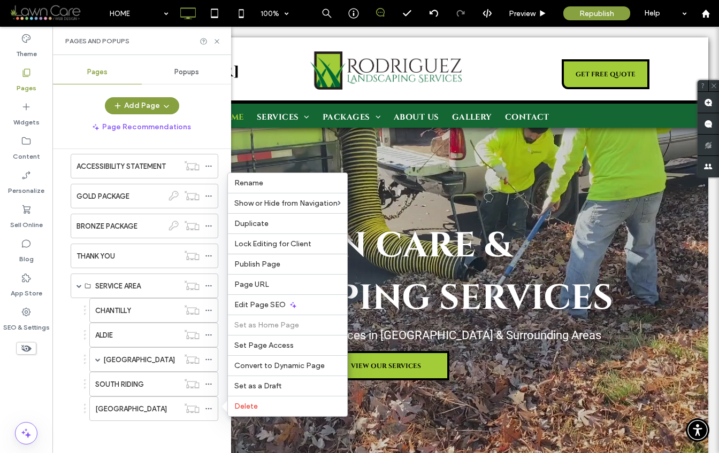
click at [159, 399] on div "LOUDOUN COUNTY" at bounding box center [136, 409] width 83 height 24
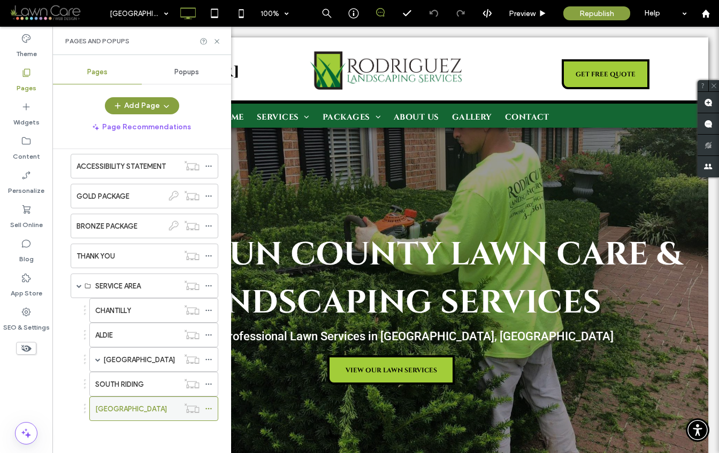
click at [212, 407] on icon at bounding box center [208, 408] width 7 height 7
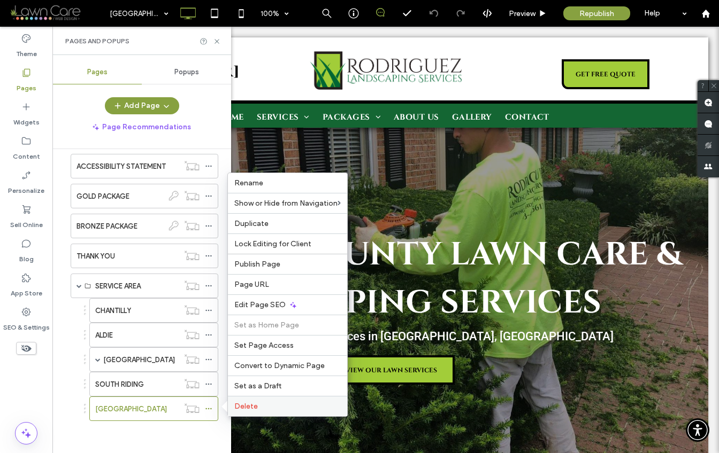
click at [260, 403] on label "Delete" at bounding box center [287, 406] width 106 height 9
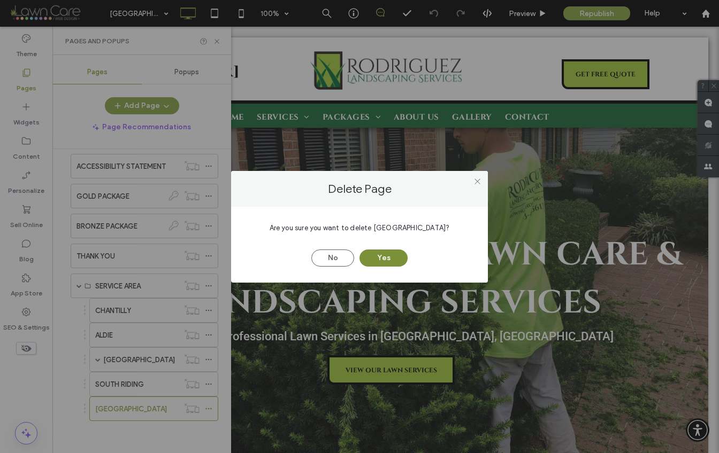
click at [395, 256] on button "Yes" at bounding box center [383, 258] width 48 height 17
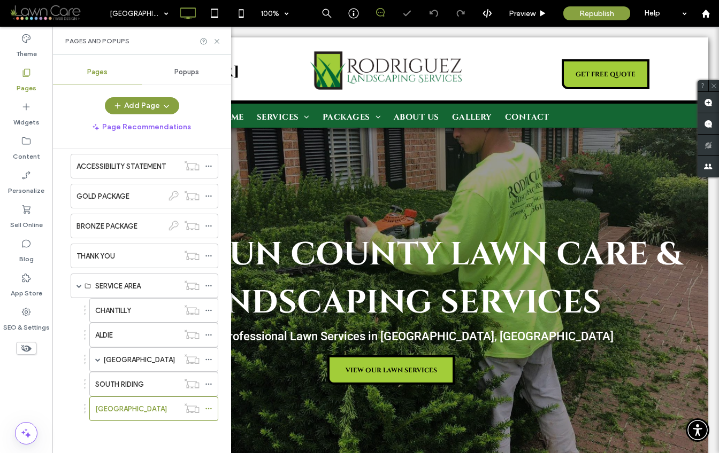
scroll to position [198, 0]
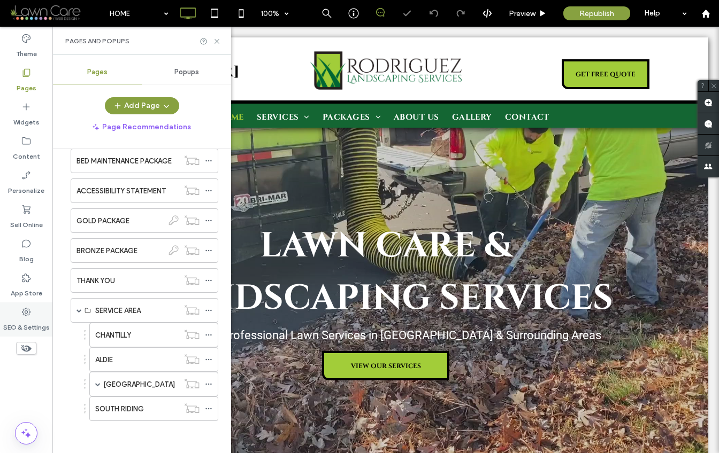
click at [34, 316] on div "SEO & Settings" at bounding box center [26, 320] width 52 height 34
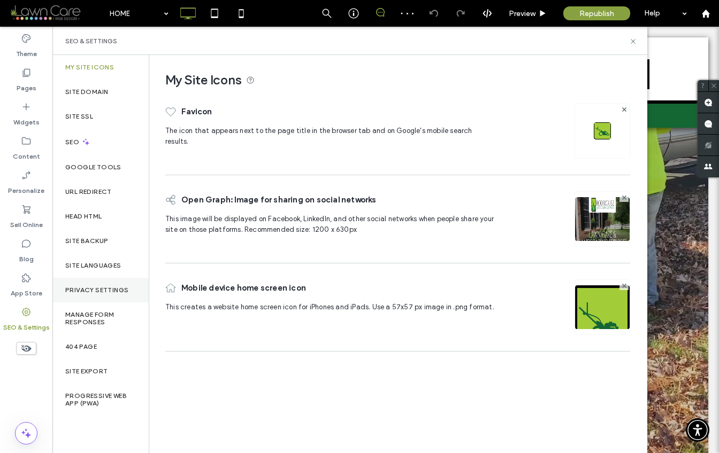
click at [110, 296] on div "Privacy Settings" at bounding box center [100, 290] width 96 height 25
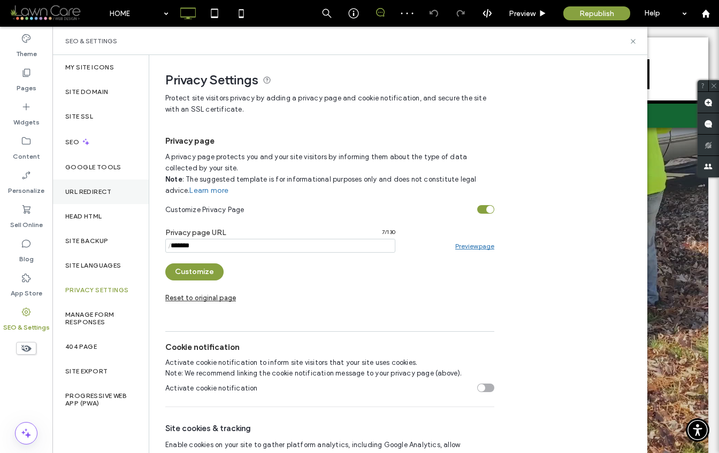
click at [112, 193] on div "URL Redirect" at bounding box center [100, 192] width 96 height 25
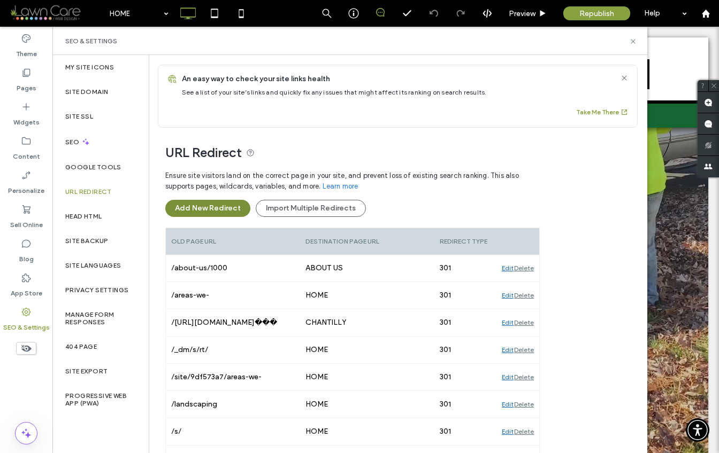
click at [223, 206] on button "Add New Redirect" at bounding box center [207, 208] width 85 height 17
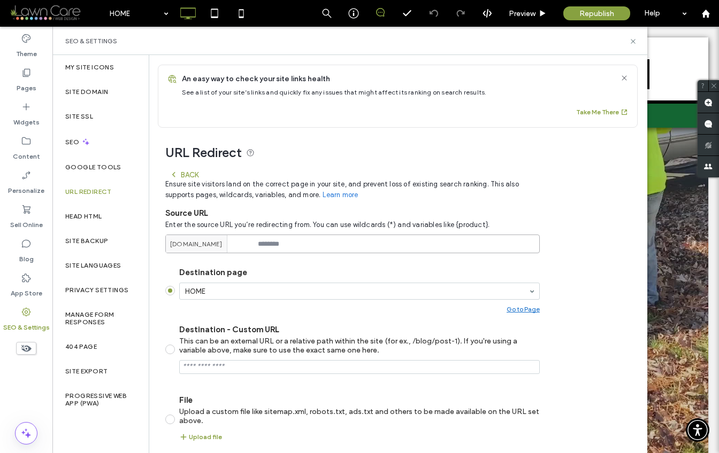
paste input "**********"
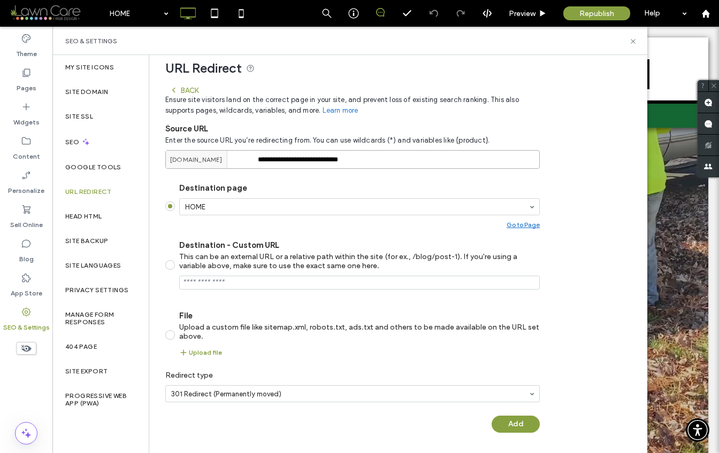
scroll to position [85, 0]
type input "**********"
click at [504, 421] on button "Add" at bounding box center [515, 424] width 48 height 17
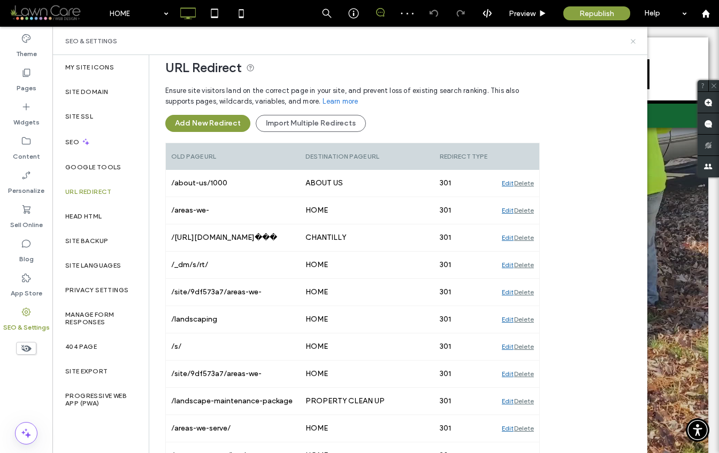
click at [634, 41] on icon at bounding box center [633, 41] width 8 height 8
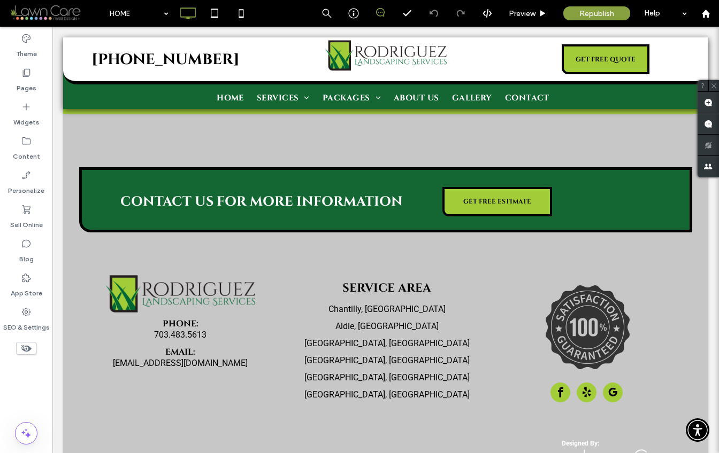
scroll to position [2983, 0]
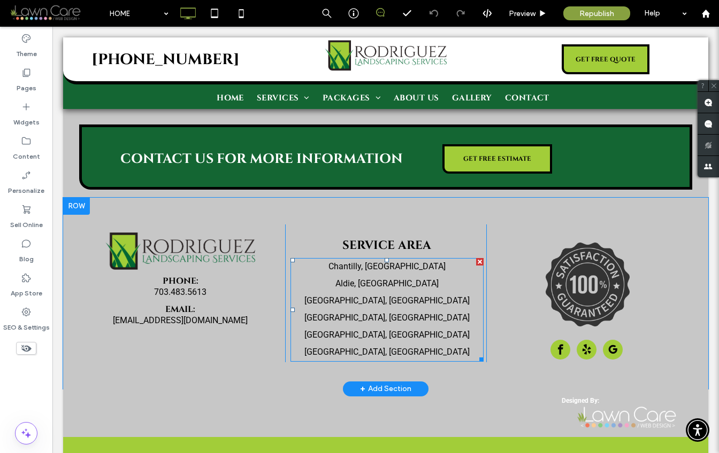
click at [372, 330] on link "Fairfax County, VA" at bounding box center [386, 335] width 165 height 10
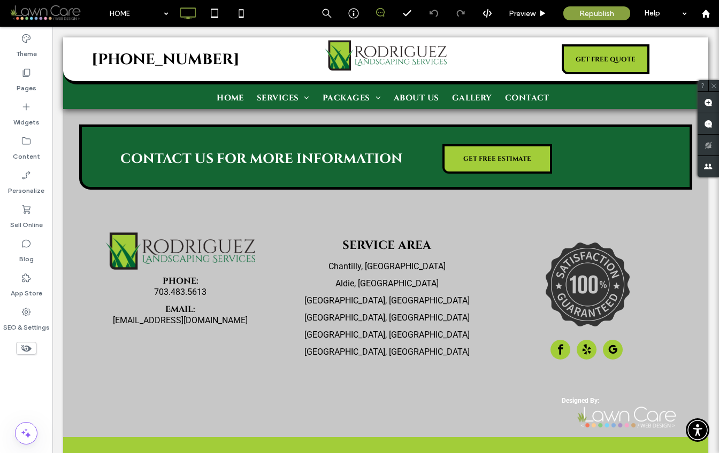
click at [372, 330] on link "Fairfax County, VA" at bounding box center [386, 335] width 165 height 10
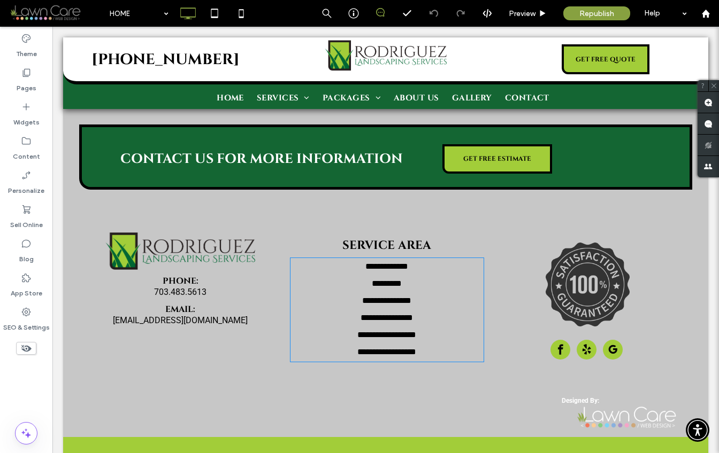
type input "******"
type input "**"
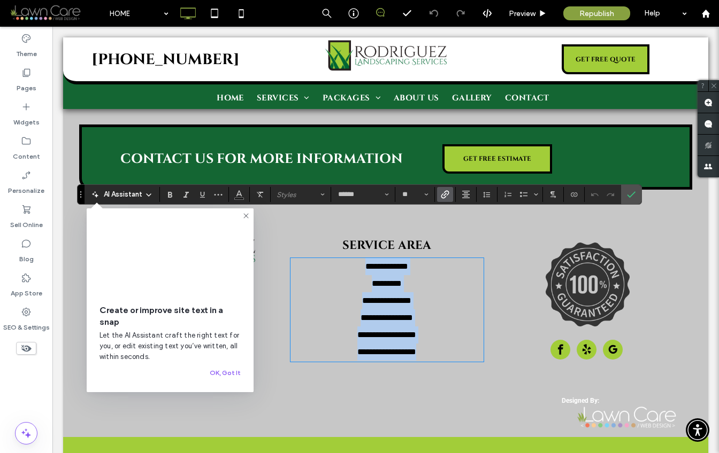
click at [441, 344] on h6 "**********" at bounding box center [386, 352] width 192 height 17
drag, startPoint x: 432, startPoint y: 306, endPoint x: 327, endPoint y: 294, distance: 105.0
click at [327, 294] on div "**********" at bounding box center [386, 309] width 192 height 103
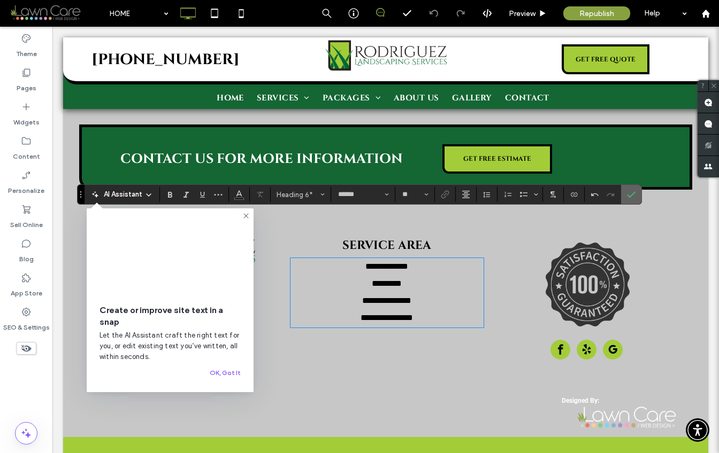
click at [635, 188] on section at bounding box center [631, 194] width 20 height 19
click at [637, 190] on label "Confirm" at bounding box center [631, 194] width 16 height 19
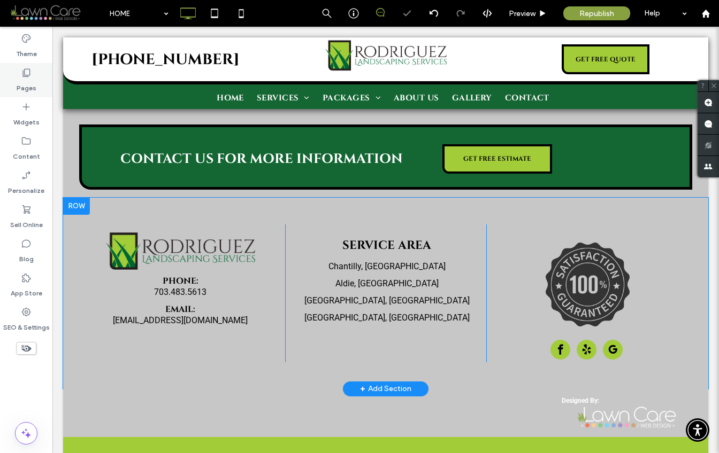
click at [28, 79] on label "Pages" at bounding box center [27, 85] width 20 height 15
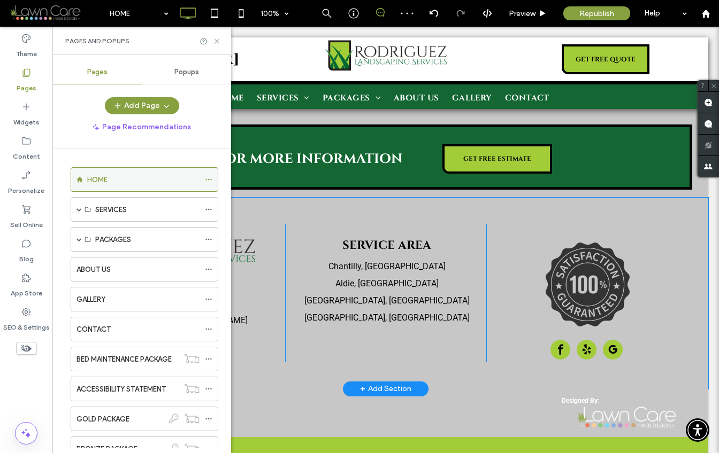
click at [142, 183] on div "HOME" at bounding box center [143, 179] width 112 height 11
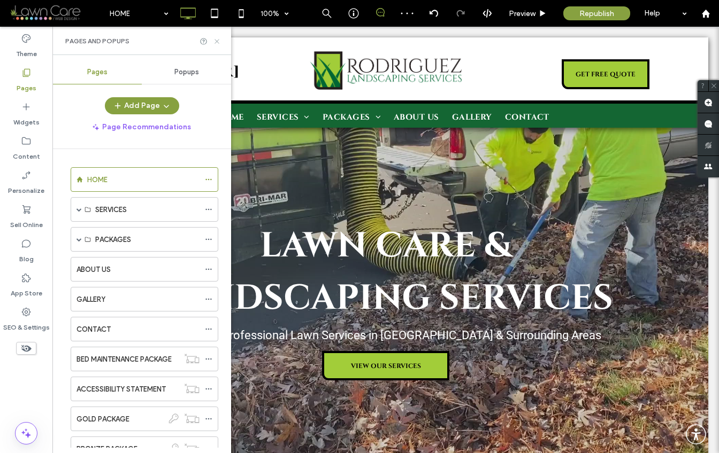
scroll to position [0, 0]
click at [219, 41] on icon at bounding box center [217, 41] width 8 height 8
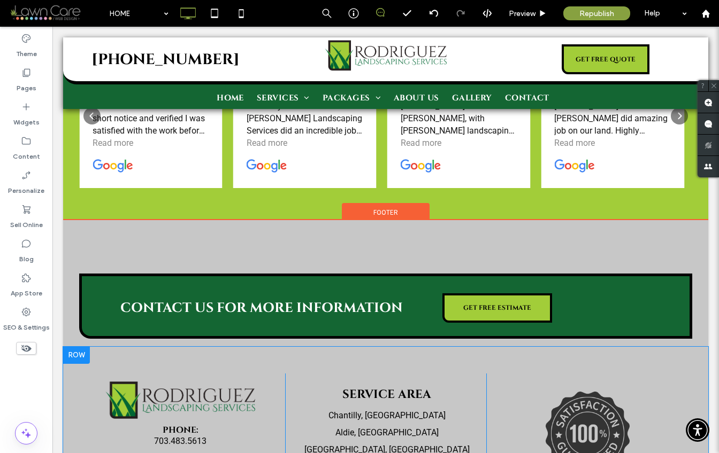
scroll to position [2829, 0]
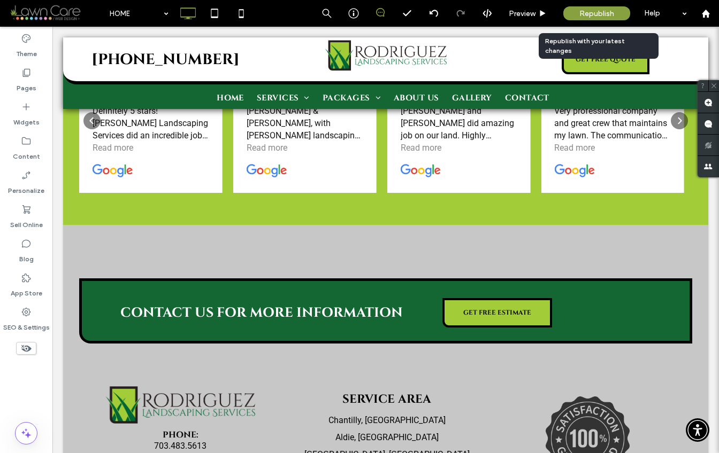
click at [601, 13] on span "Republish" at bounding box center [596, 13] width 35 height 9
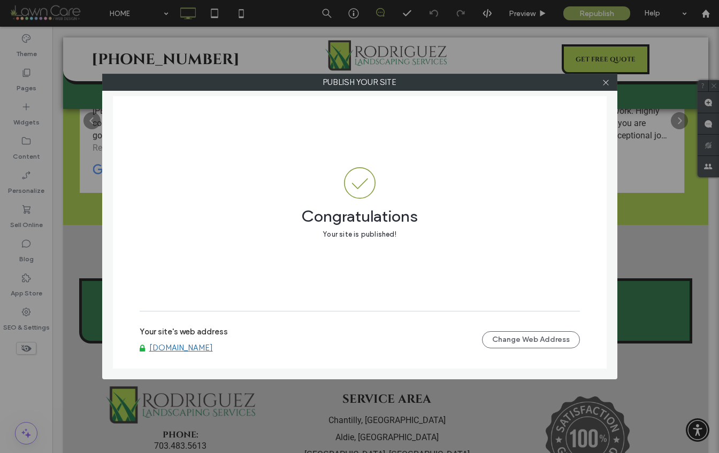
click at [202, 350] on link "[DOMAIN_NAME]" at bounding box center [181, 348] width 64 height 10
click at [608, 80] on use at bounding box center [605, 82] width 5 height 5
